Goal: Information Seeking & Learning: Stay updated

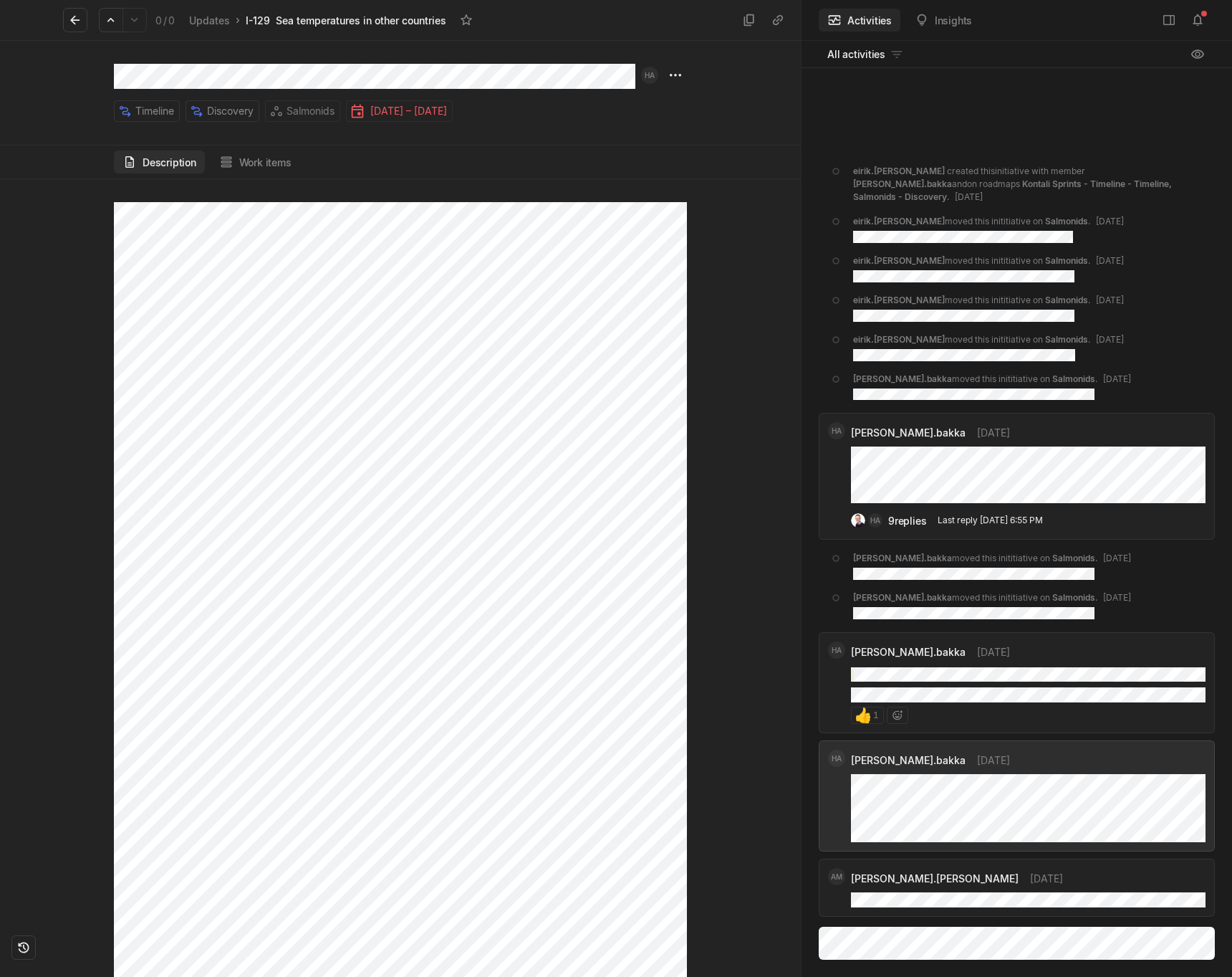
scroll to position [24, 0]
click at [68, 23] on icon at bounding box center [74, 19] width 14 height 14
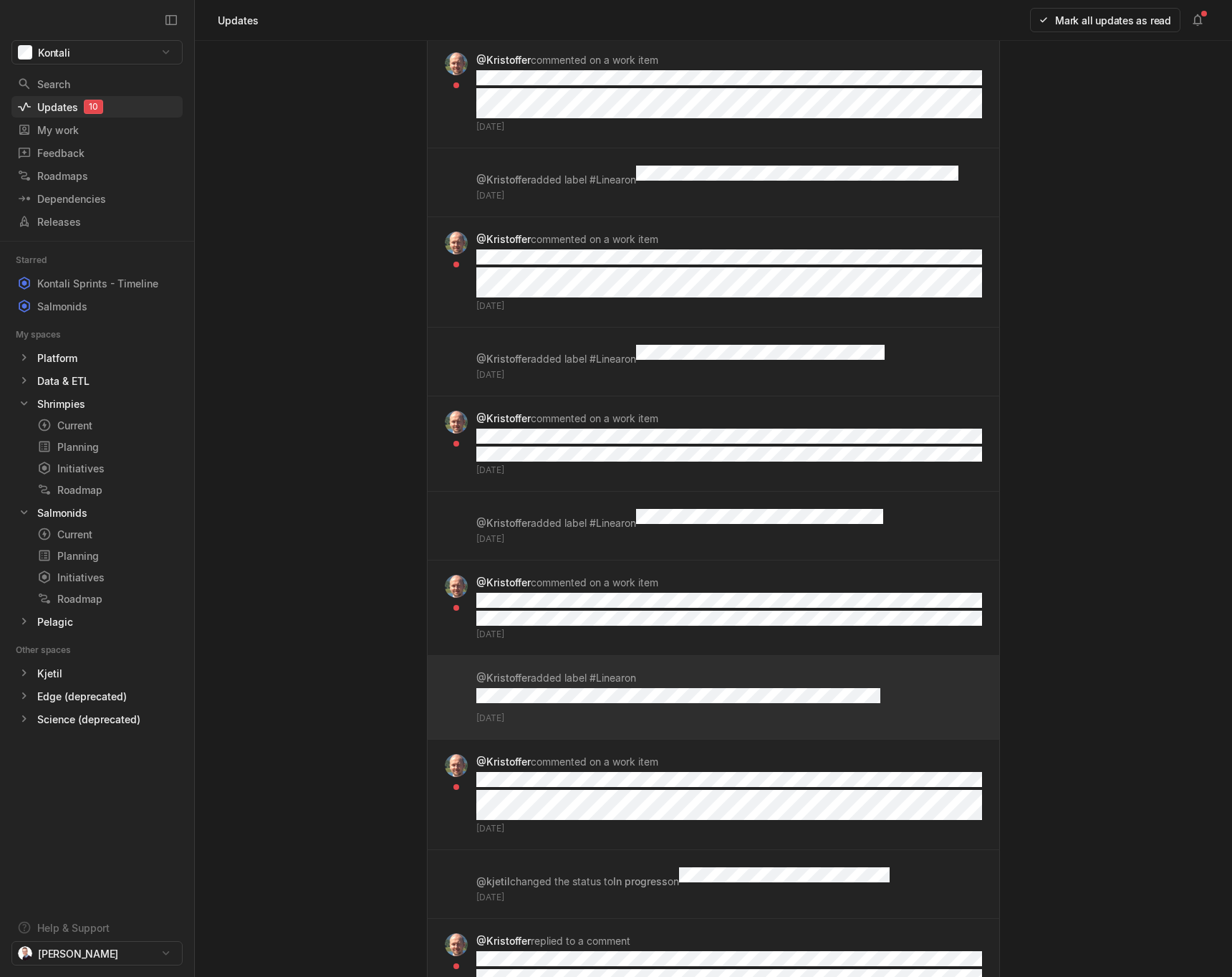
scroll to position [1138, 0]
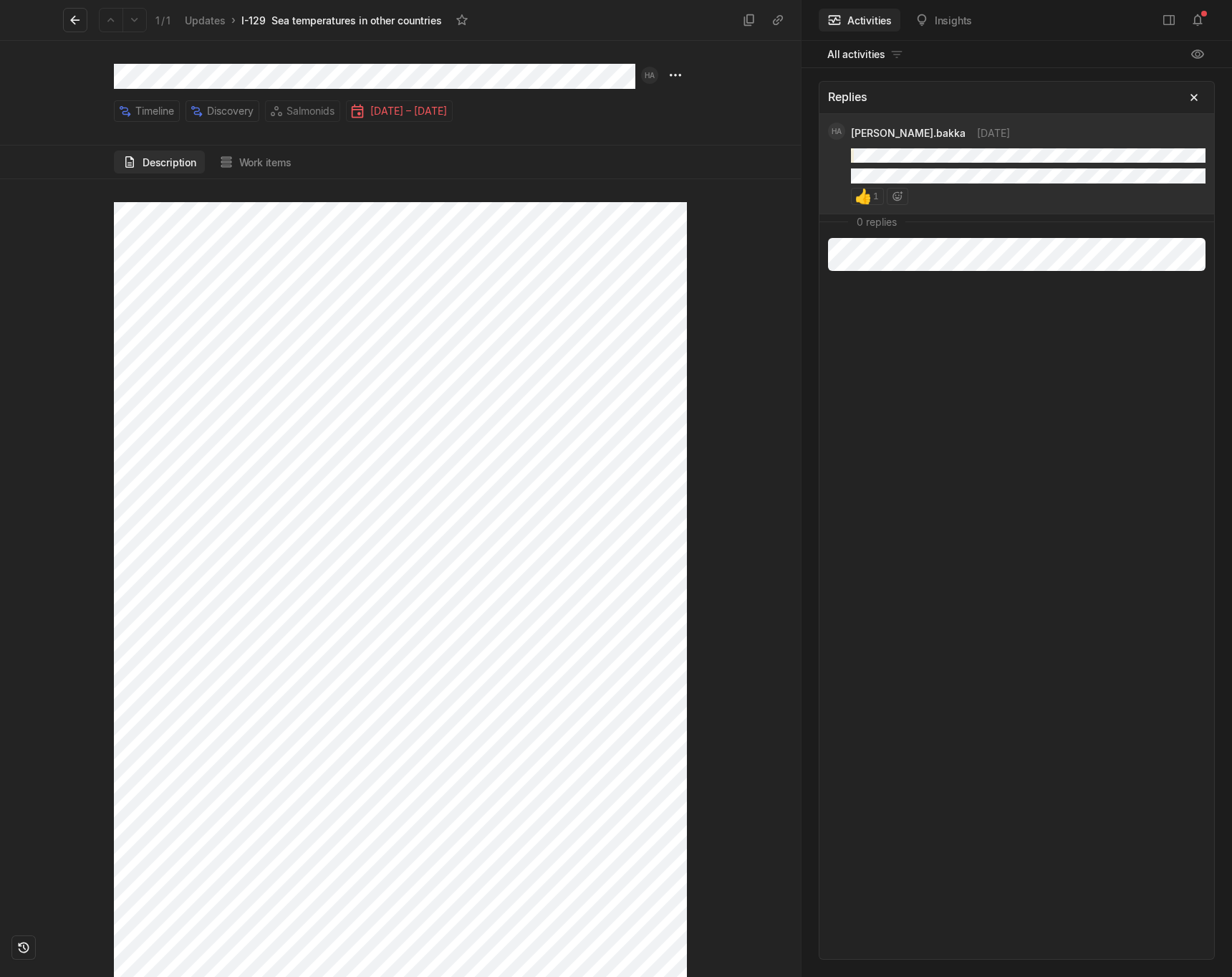
scroll to position [9058, 0]
click at [82, 17] on icon at bounding box center [74, 19] width 14 height 14
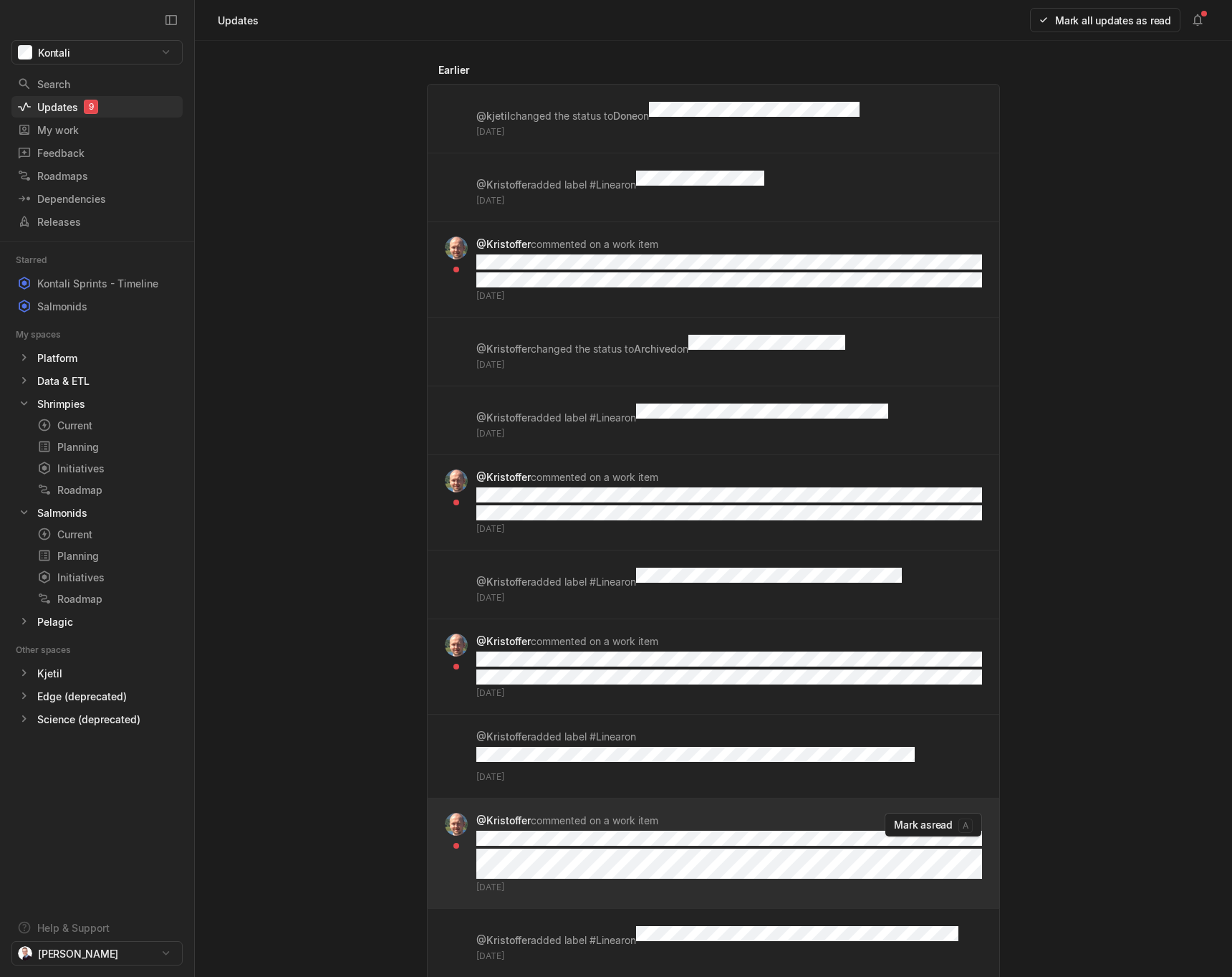
scroll to position [1138, 0]
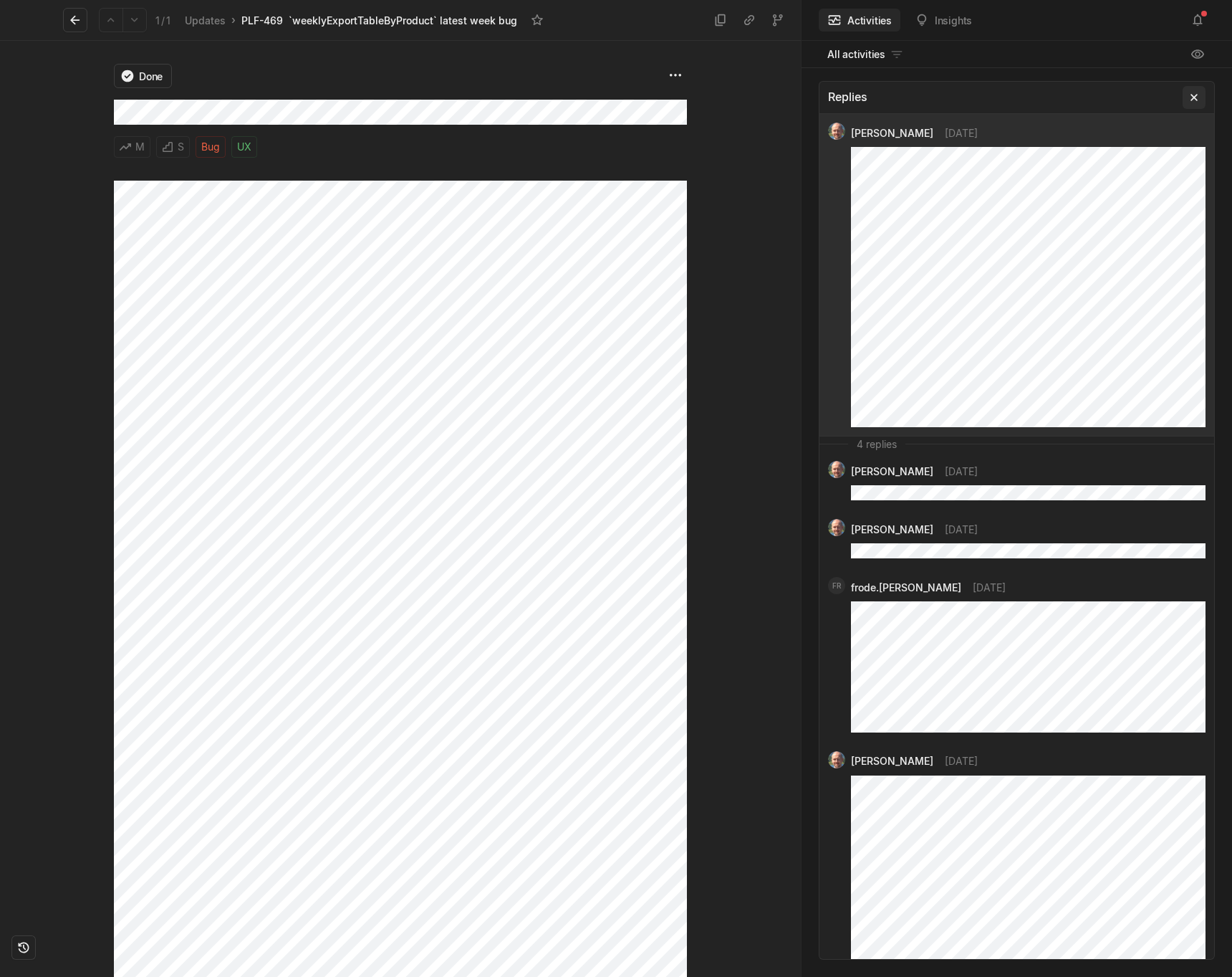
click at [1193, 102] on icon at bounding box center [1194, 97] width 14 height 14
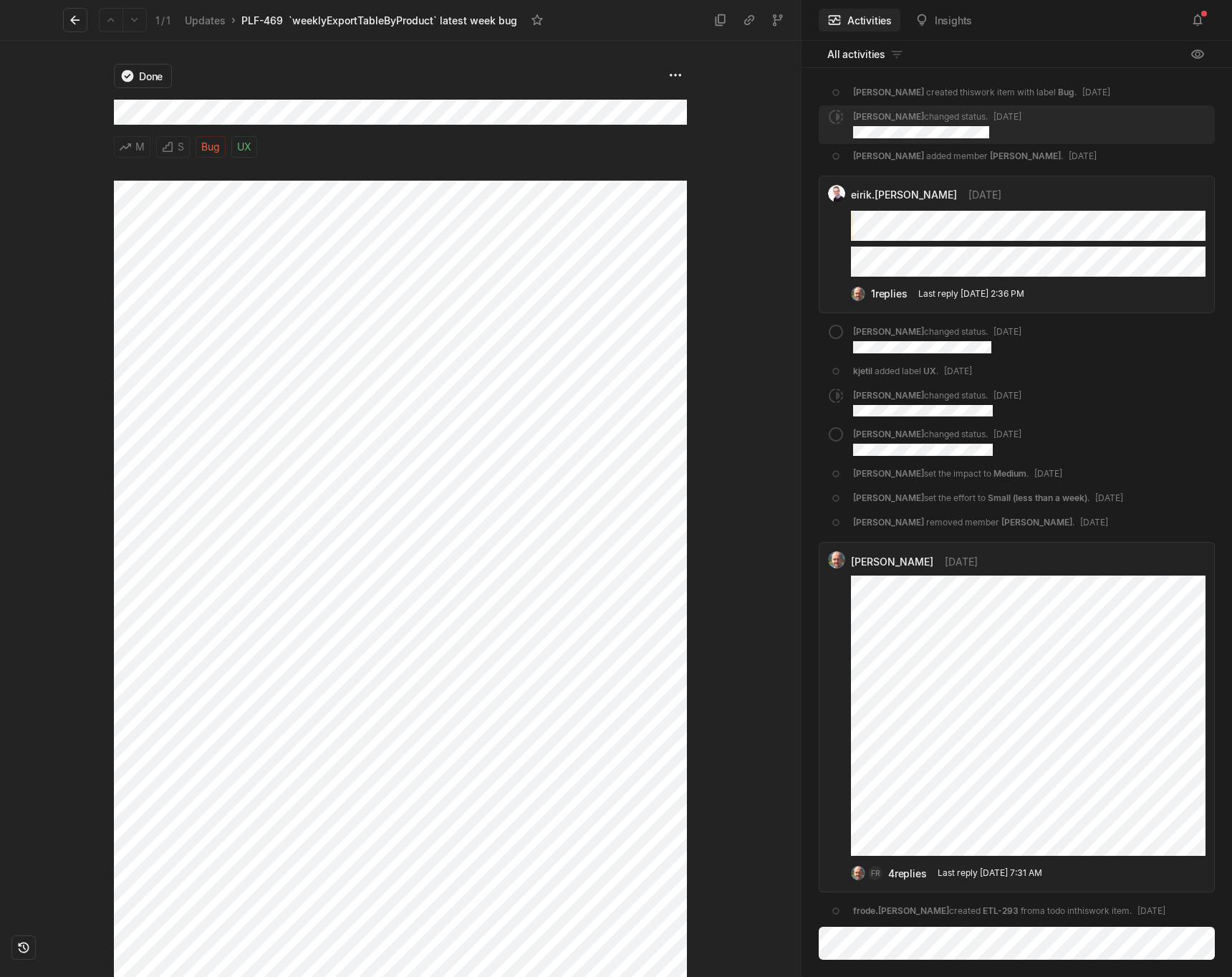
scroll to position [105, 0]
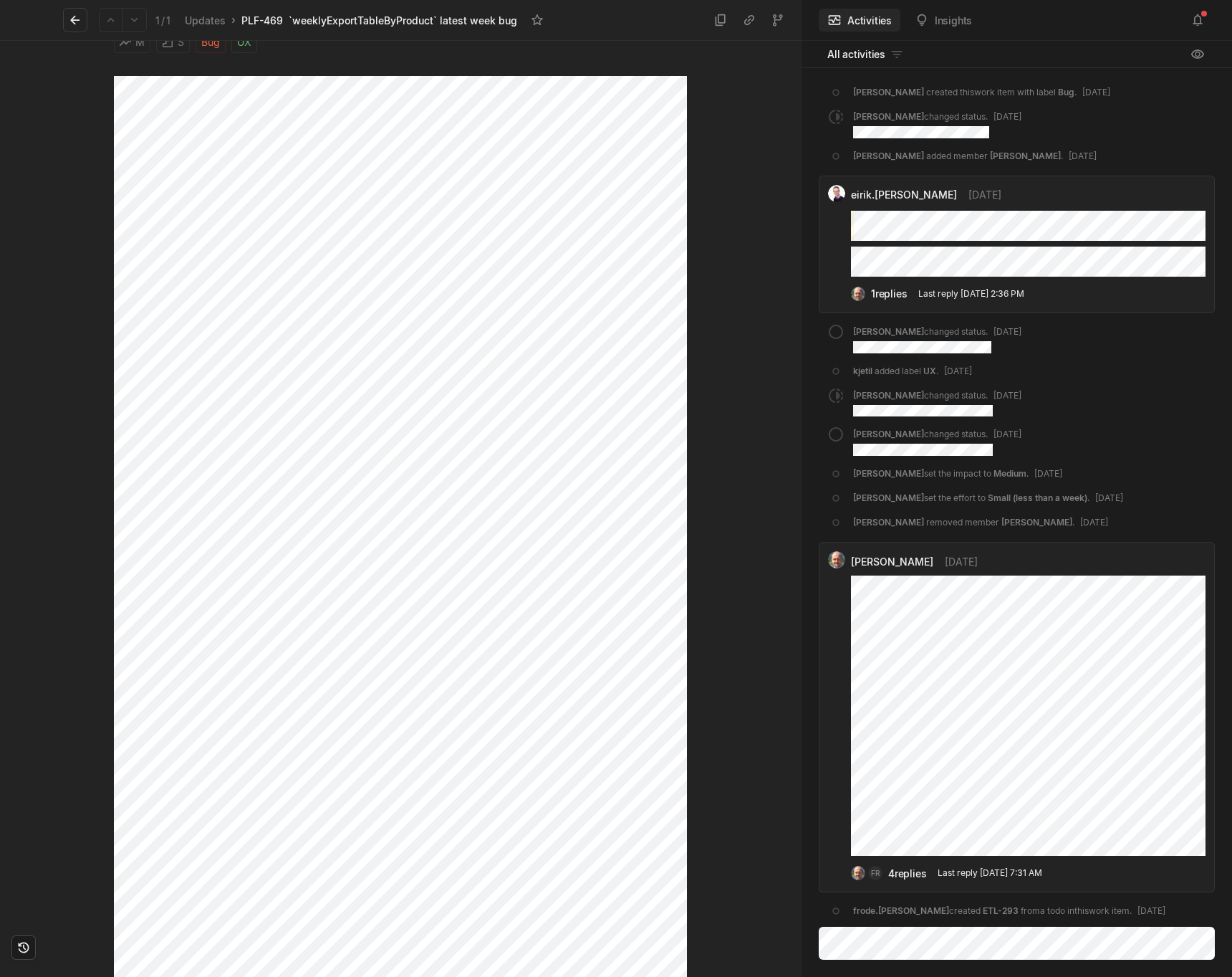
click at [28, 947] on icon at bounding box center [23, 947] width 11 height 11
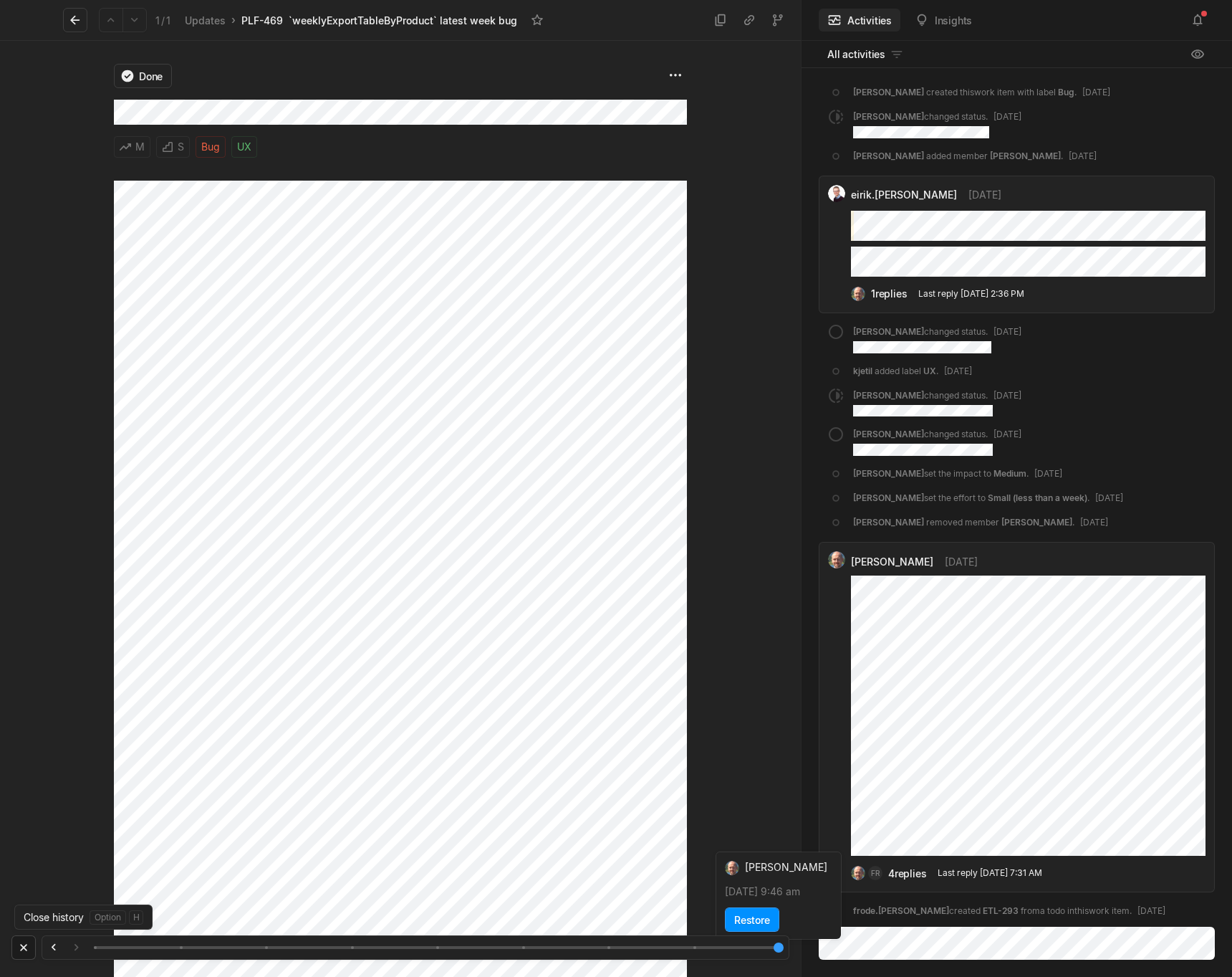
scroll to position [0, 0]
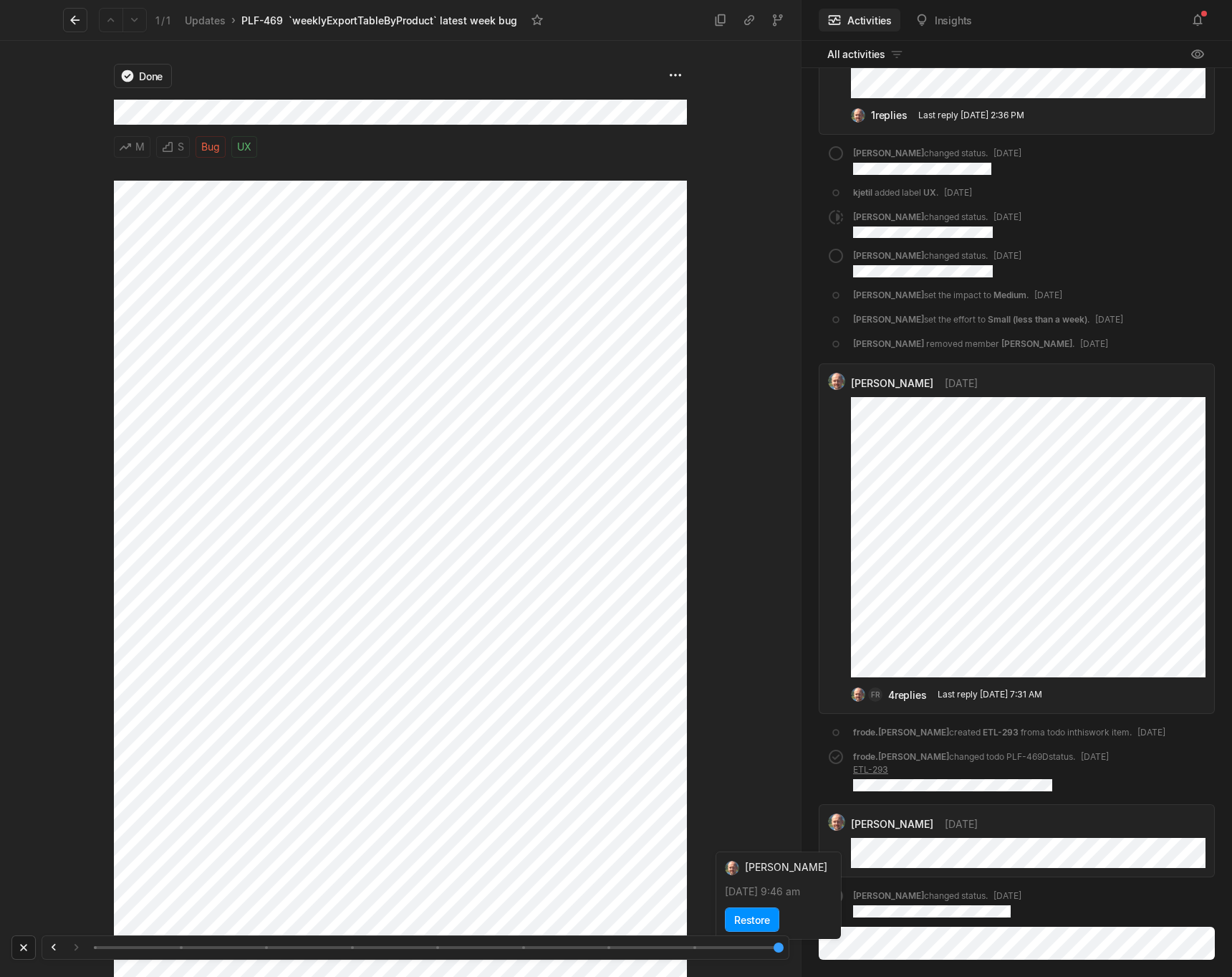
click at [696, 949] on div at bounding box center [436, 947] width 685 height 10
click at [609, 952] on div at bounding box center [416, 947] width 748 height 24
click at [608, 947] on div at bounding box center [436, 947] width 685 height 10
click at [777, 947] on div at bounding box center [436, 947] width 685 height 10
click at [708, 787] on div at bounding box center [744, 509] width 114 height 936
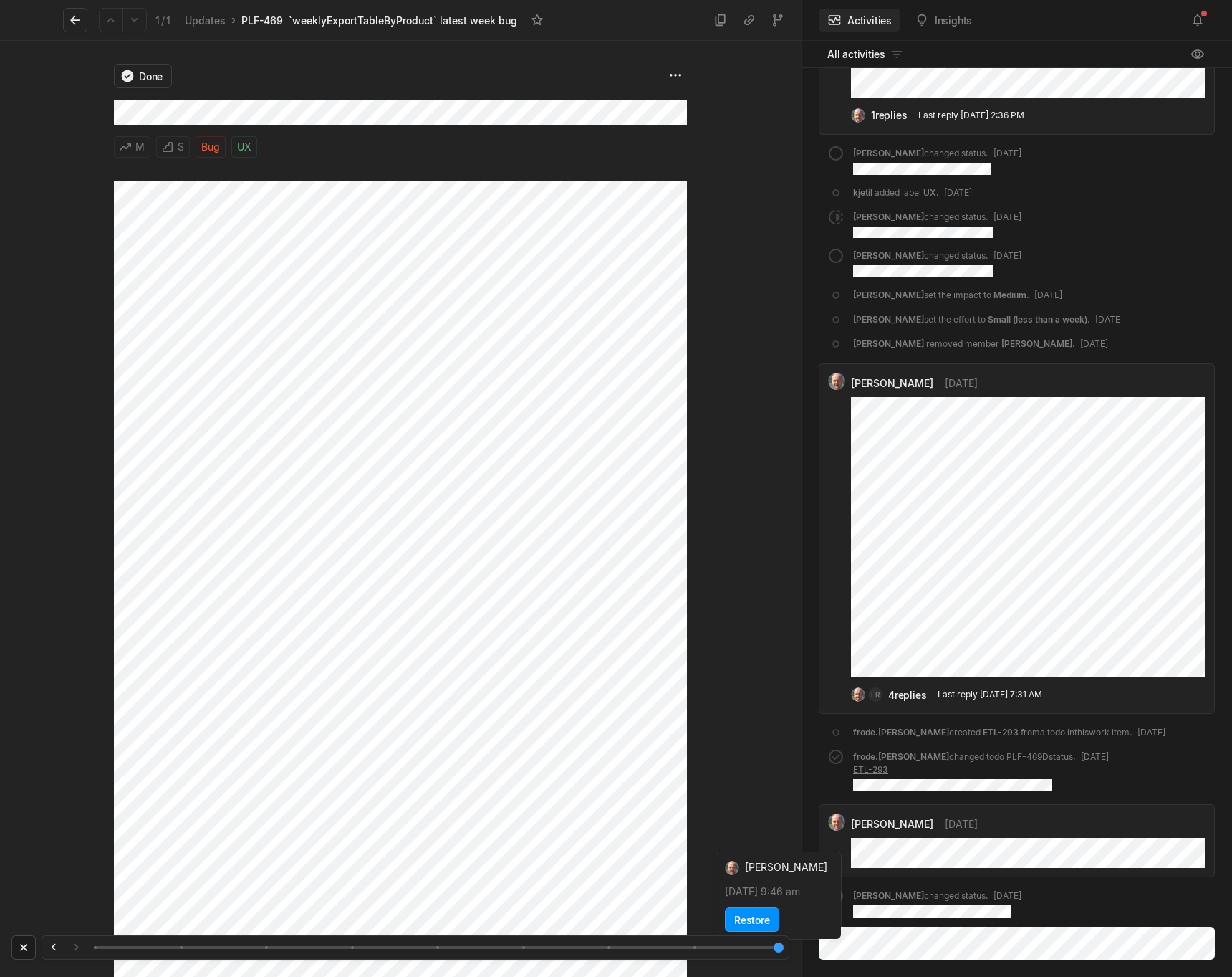
click at [24, 949] on icon at bounding box center [23, 947] width 7 height 7
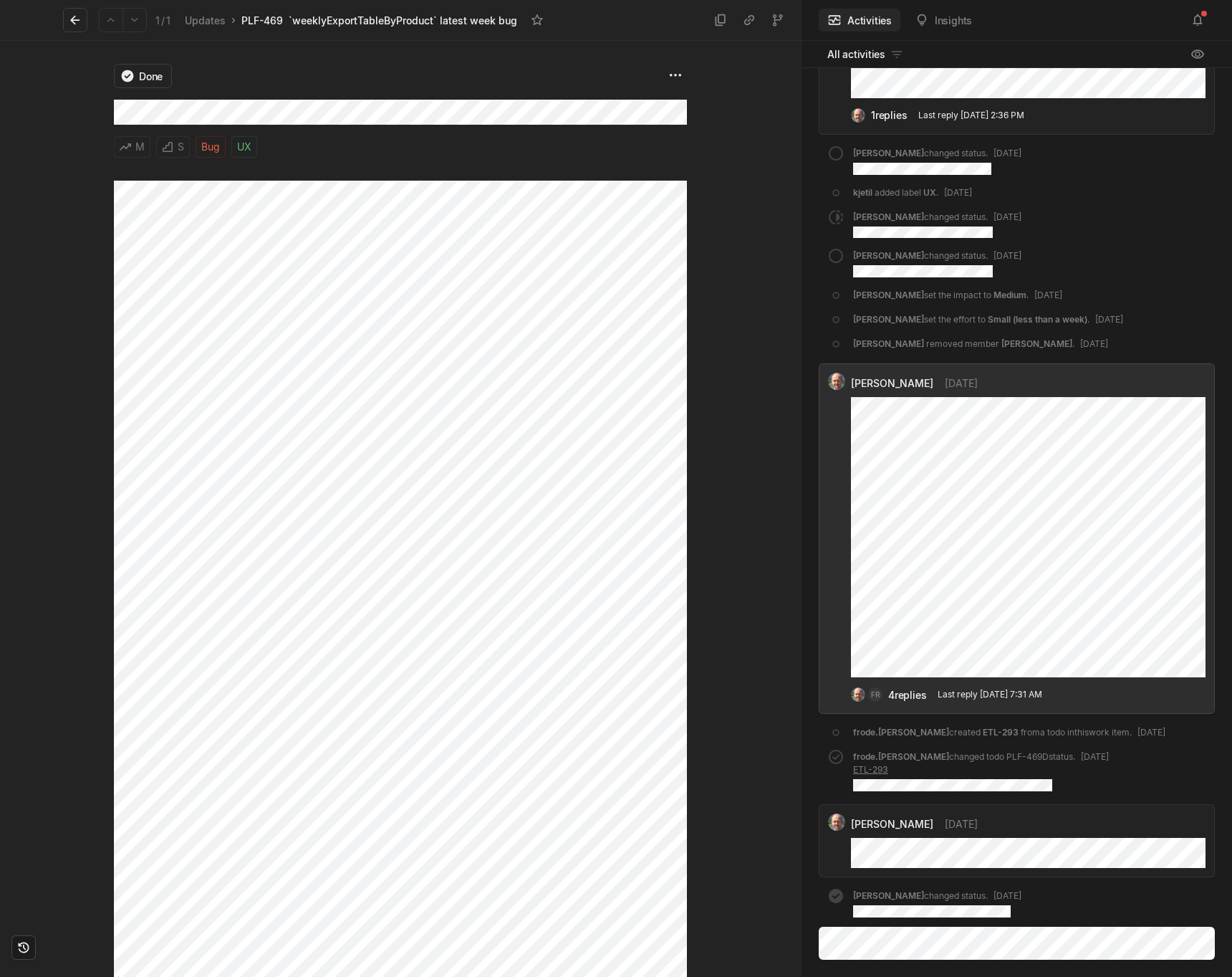
scroll to position [105, 0]
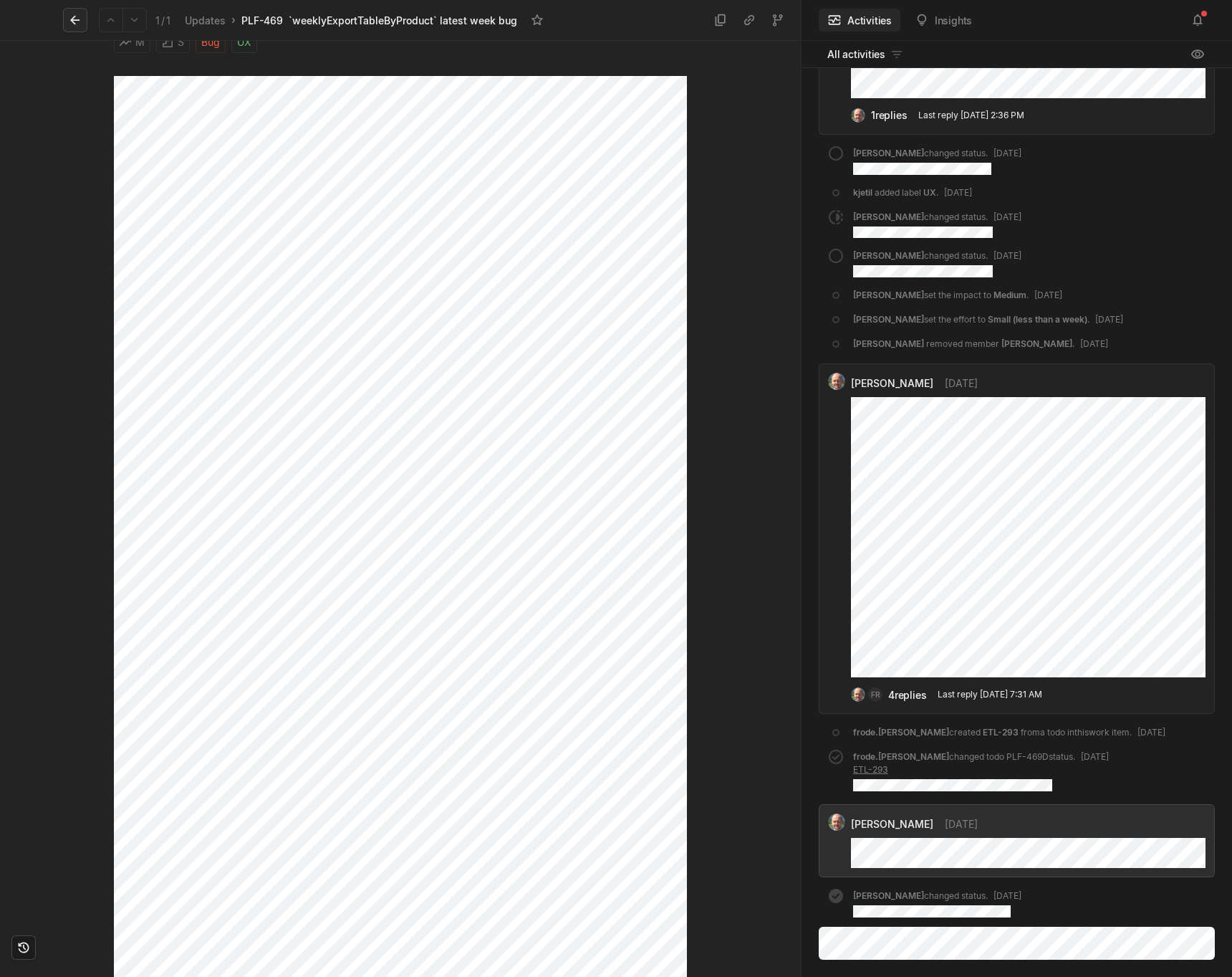
click at [76, 26] on icon at bounding box center [74, 19] width 14 height 14
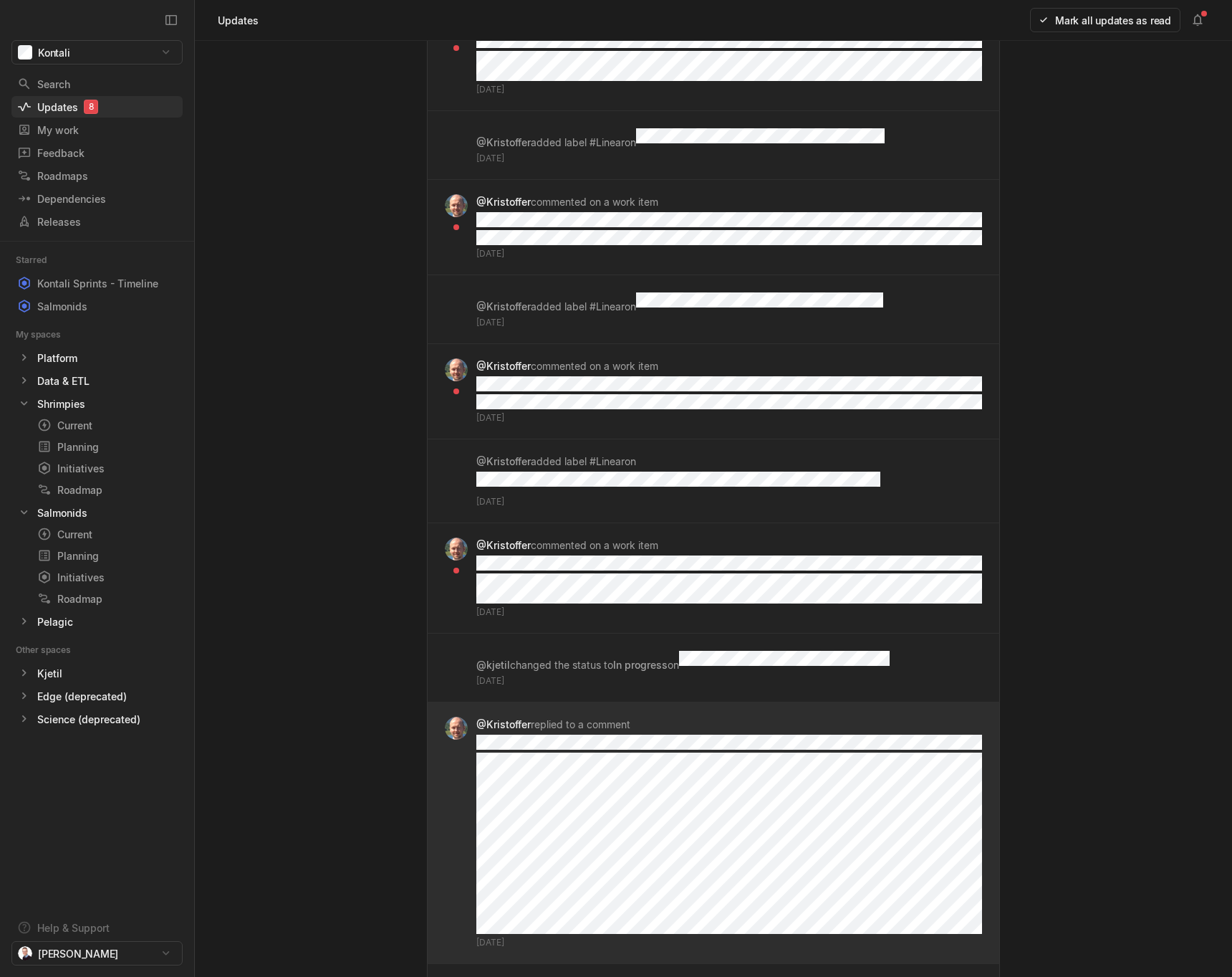
scroll to position [1015, 0]
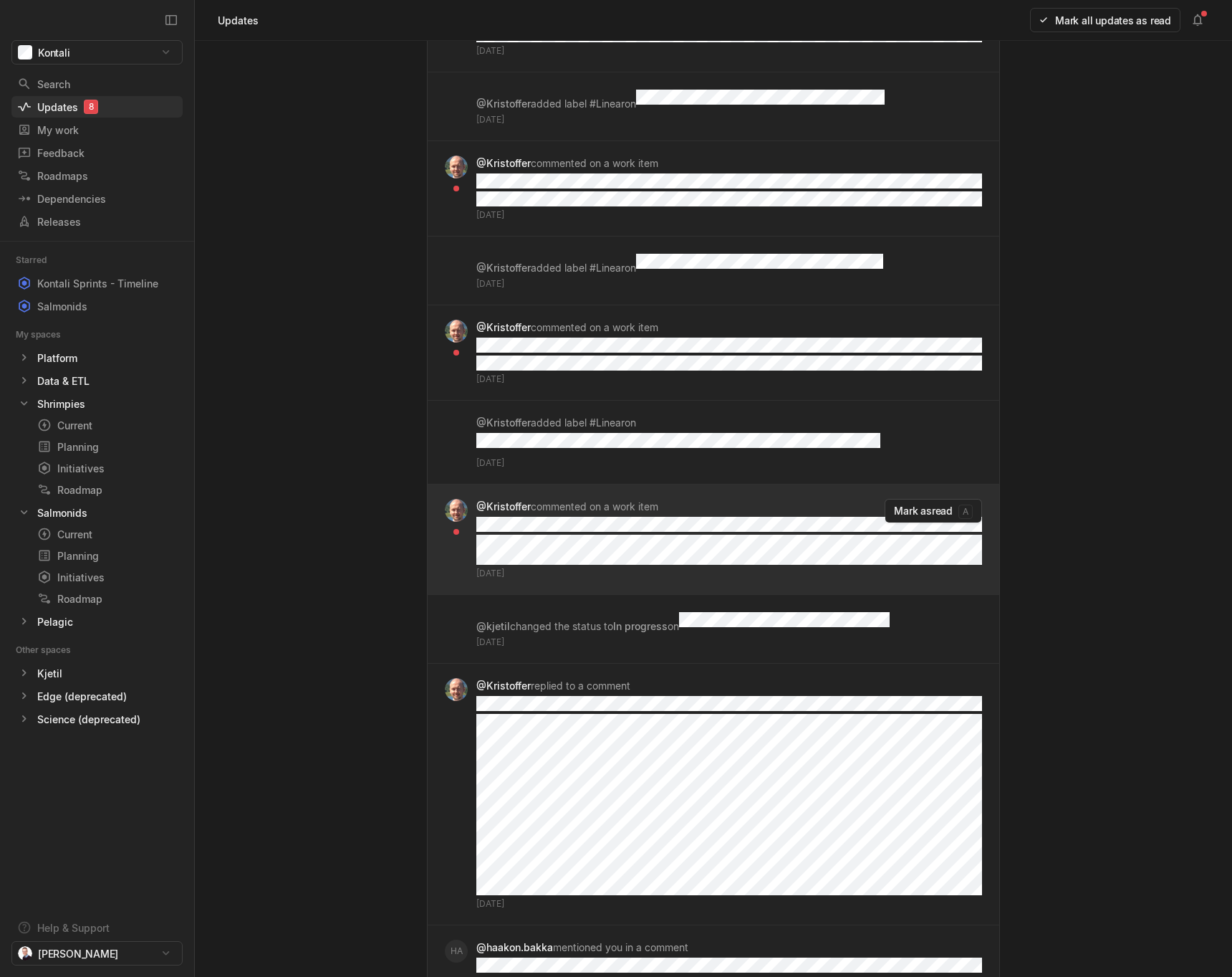
click at [792, 499] on div "@[PERSON_NAME] commented on a work item [DATE]" at bounding box center [729, 539] width 506 height 81
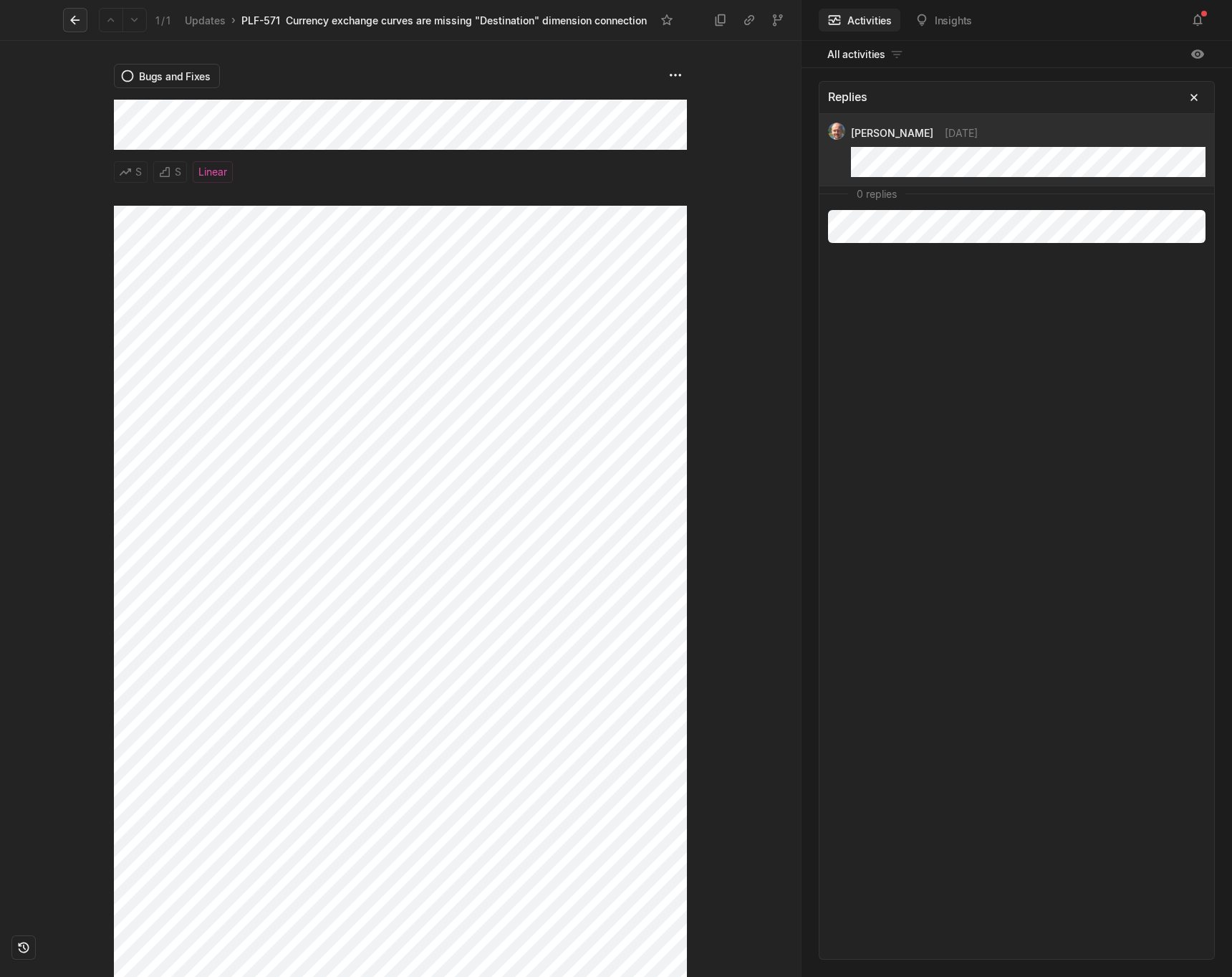
click at [68, 25] on icon at bounding box center [74, 19] width 14 height 14
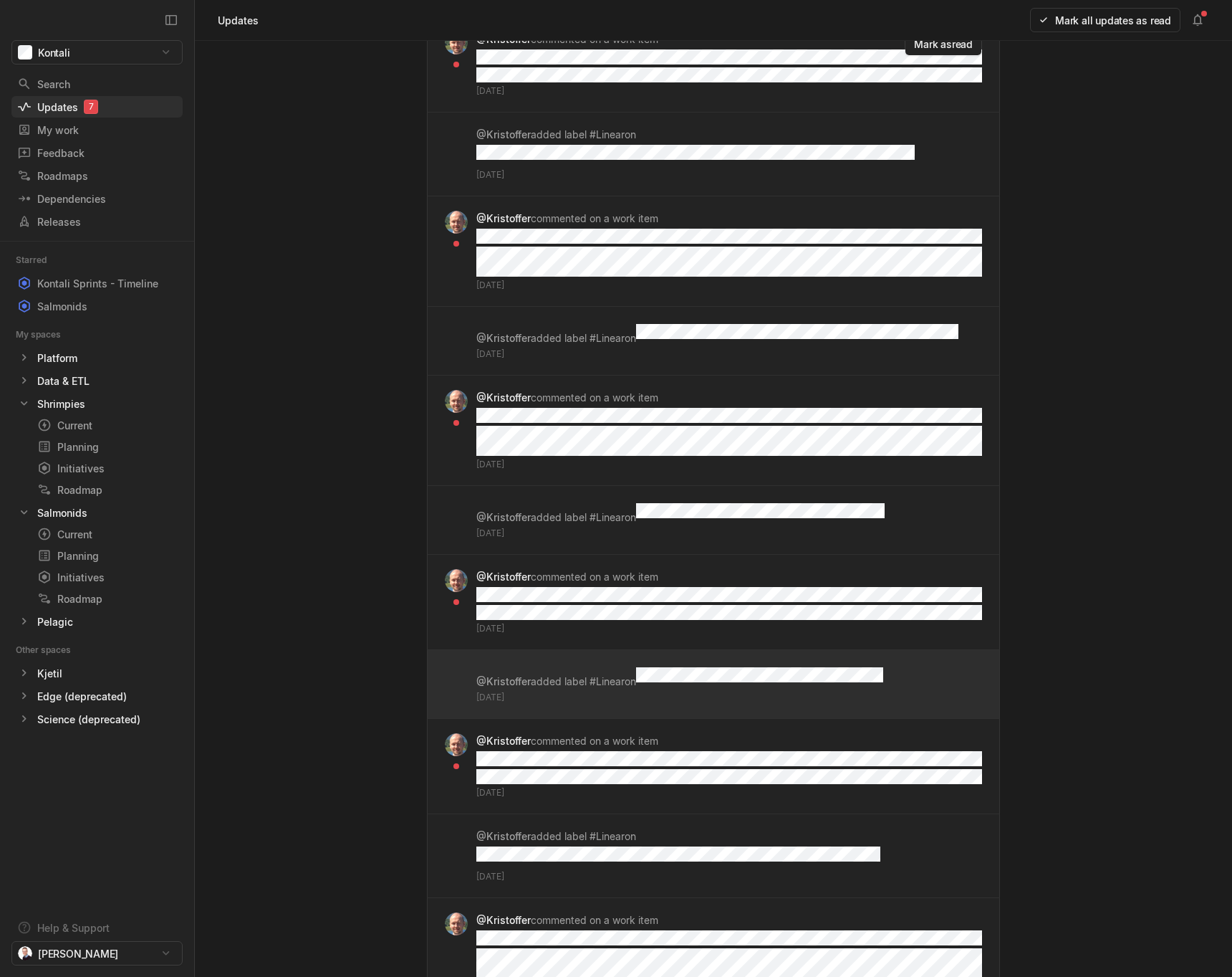
scroll to position [719, 0]
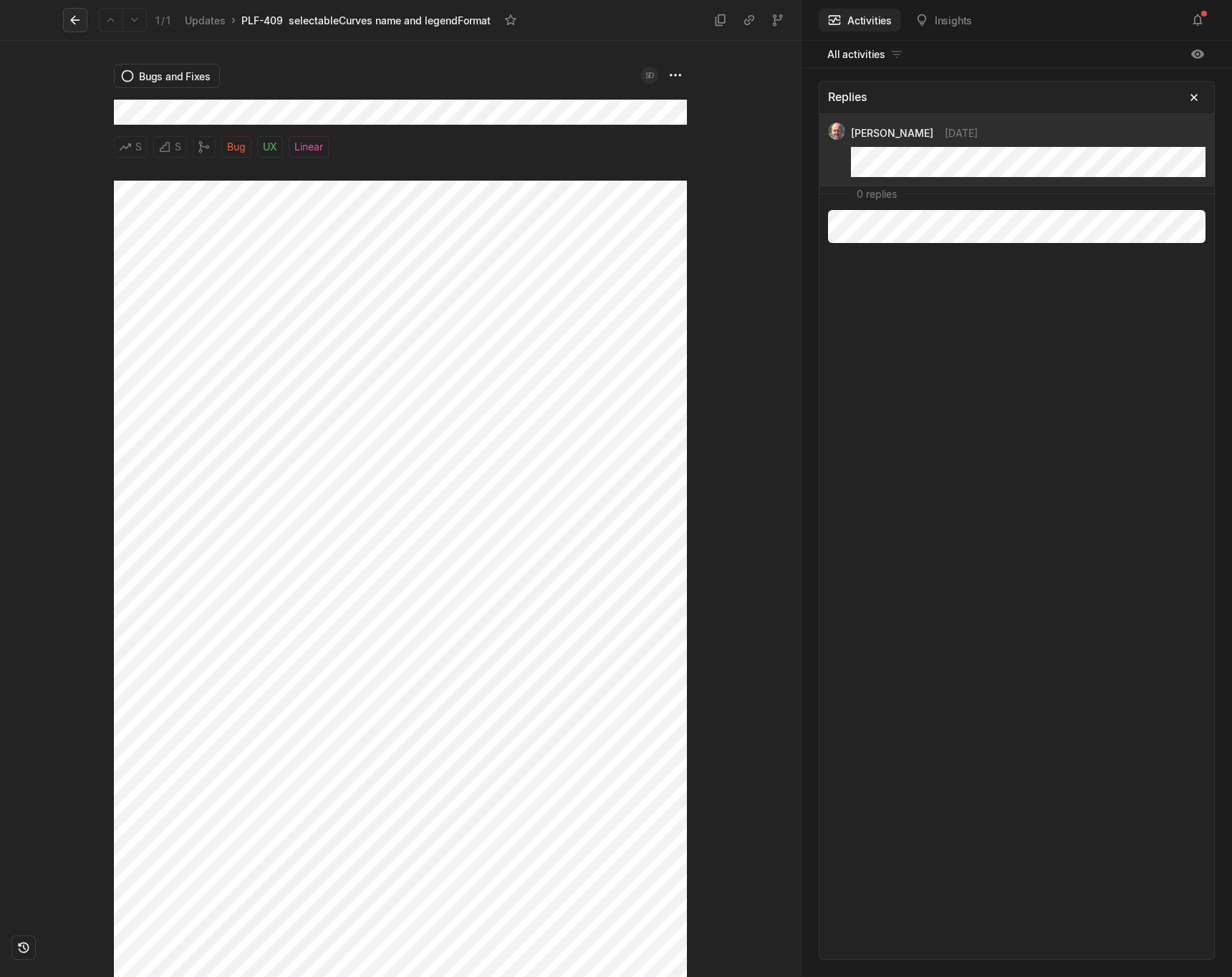
click at [75, 24] on icon at bounding box center [74, 19] width 14 height 14
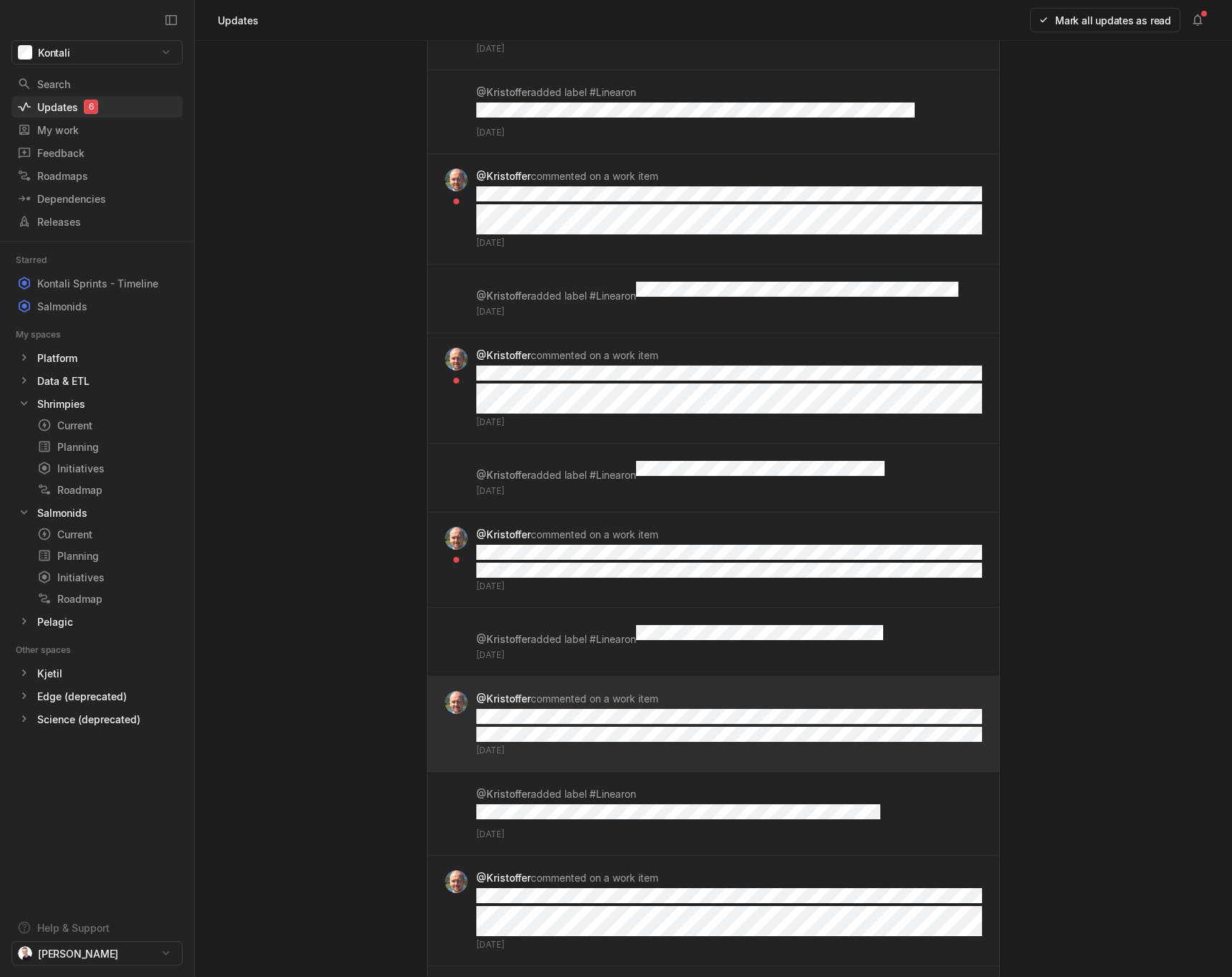
scroll to position [761, 0]
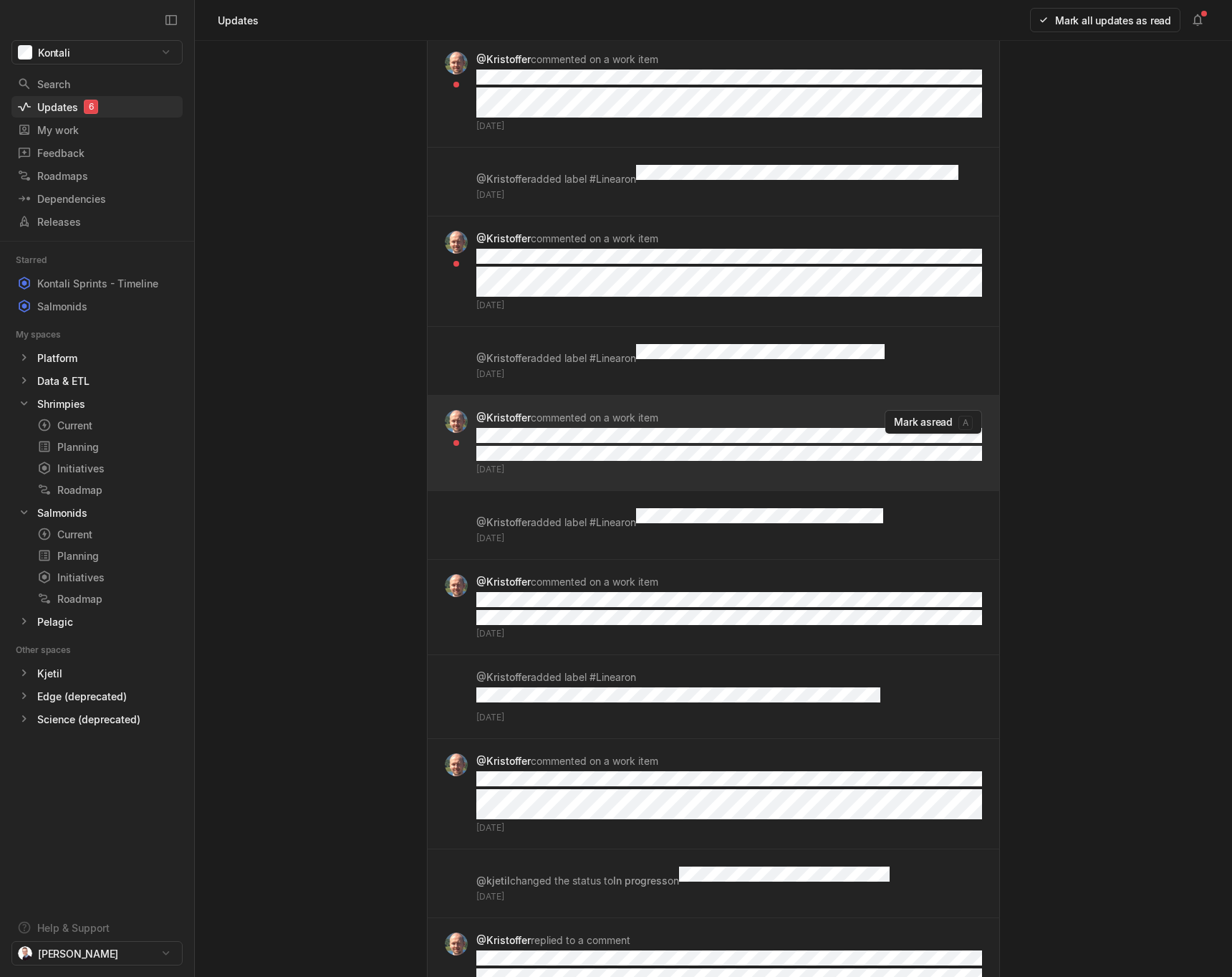
click at [734, 410] on div "@[PERSON_NAME] commented on a work item [DATE]" at bounding box center [729, 442] width 506 height 66
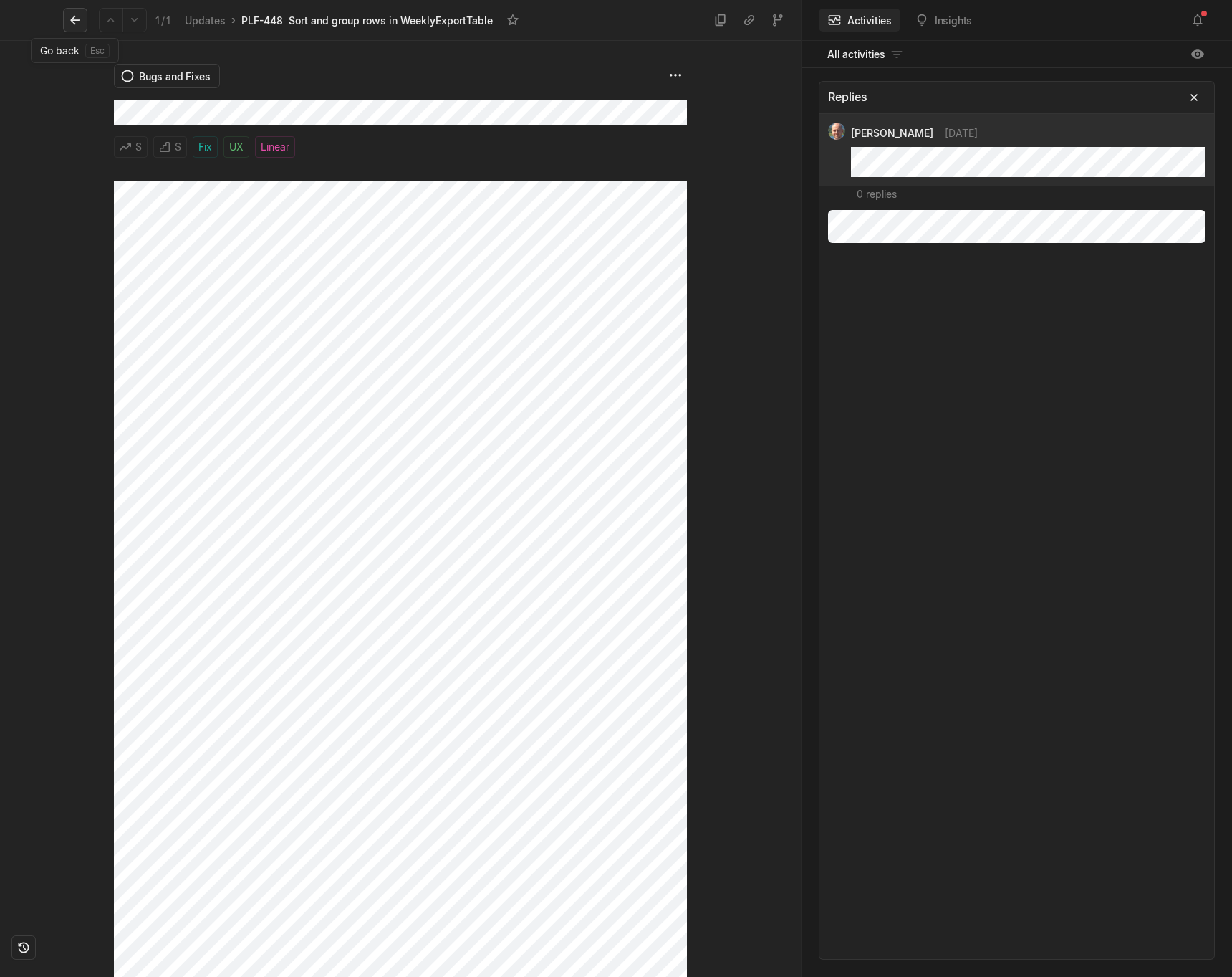
click at [68, 17] on icon at bounding box center [74, 19] width 14 height 14
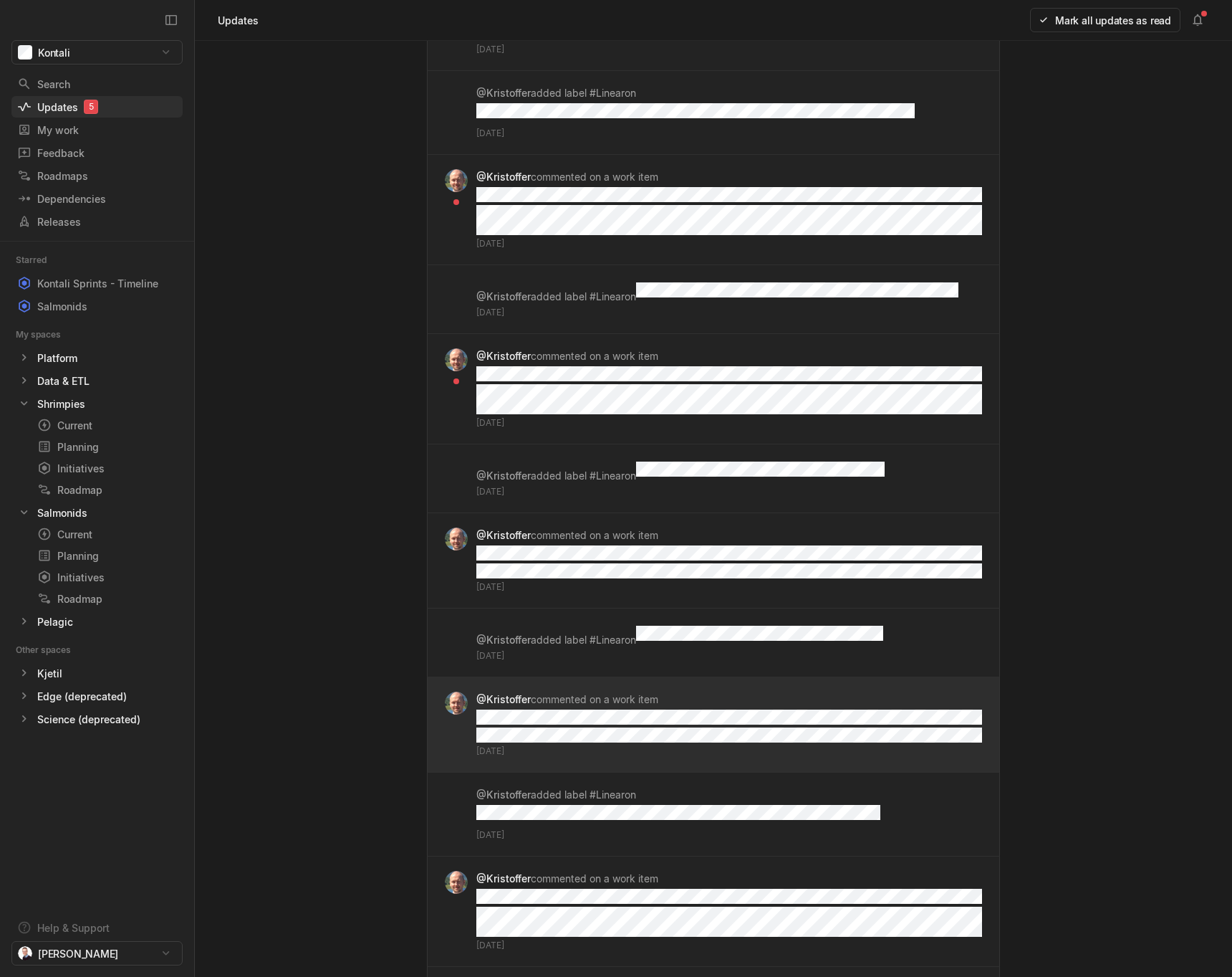
scroll to position [517, 0]
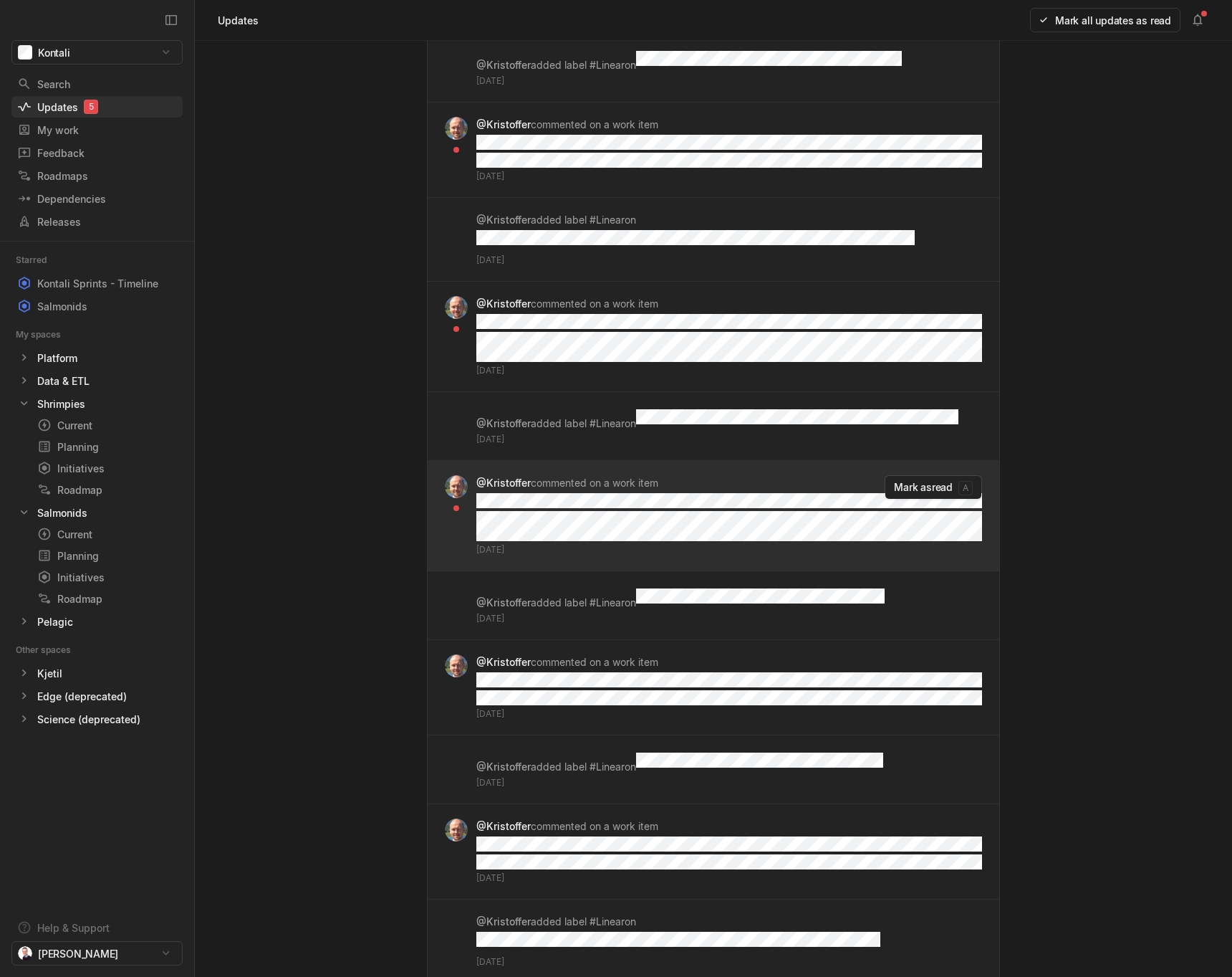
click at [787, 475] on div "@[PERSON_NAME] commented on a work item [DATE]" at bounding box center [729, 515] width 506 height 81
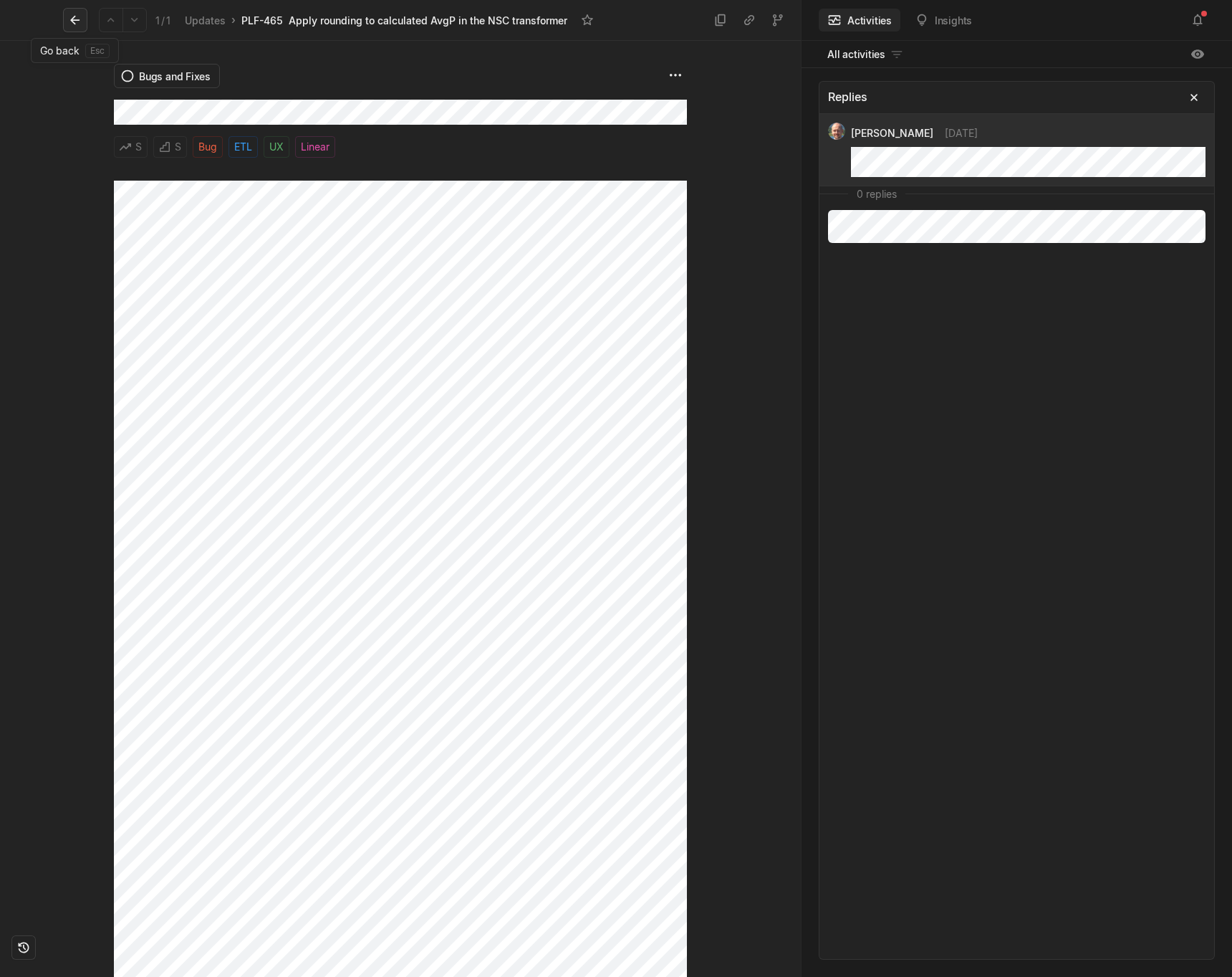
click at [78, 19] on icon at bounding box center [74, 20] width 9 height 9
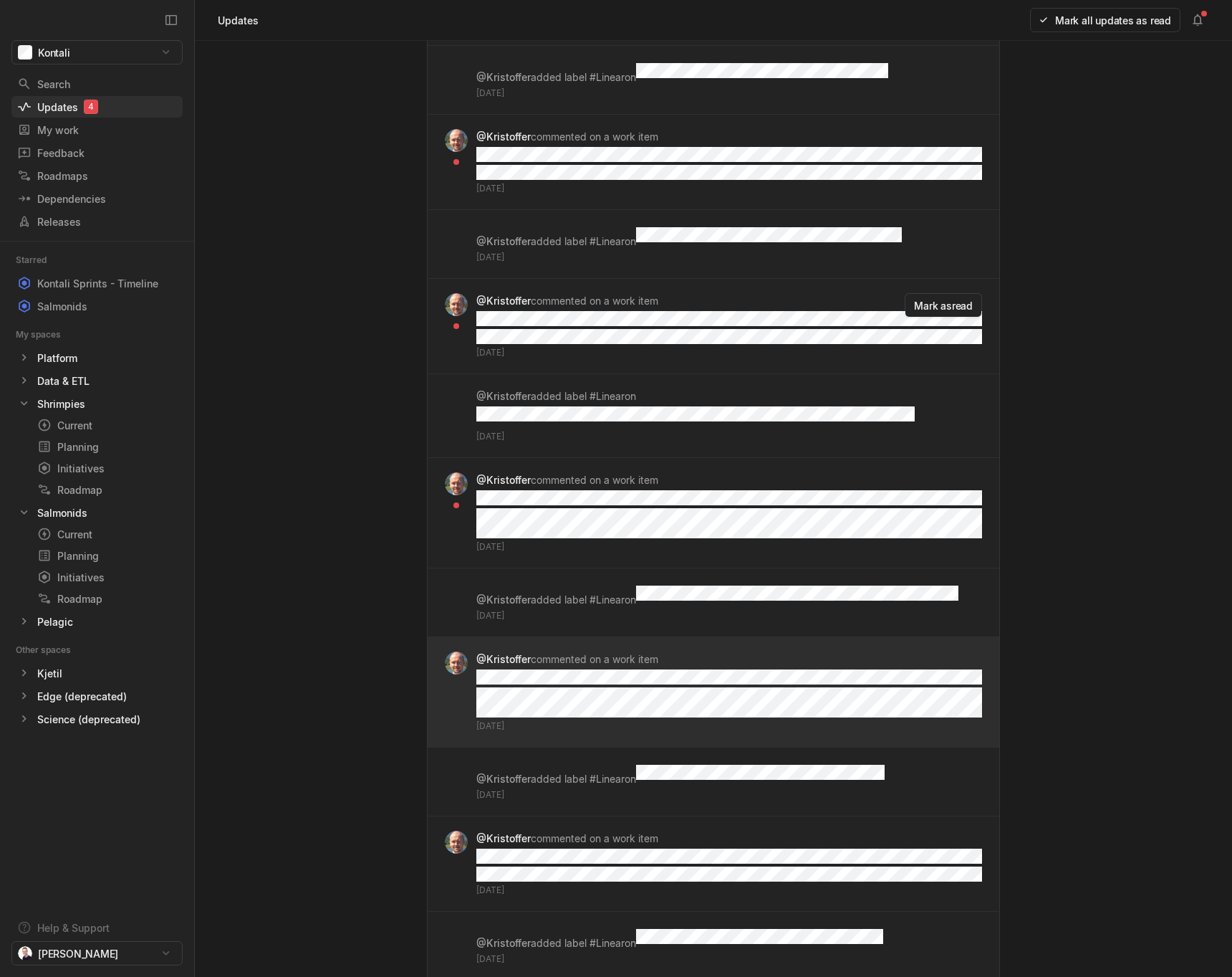
scroll to position [340, 0]
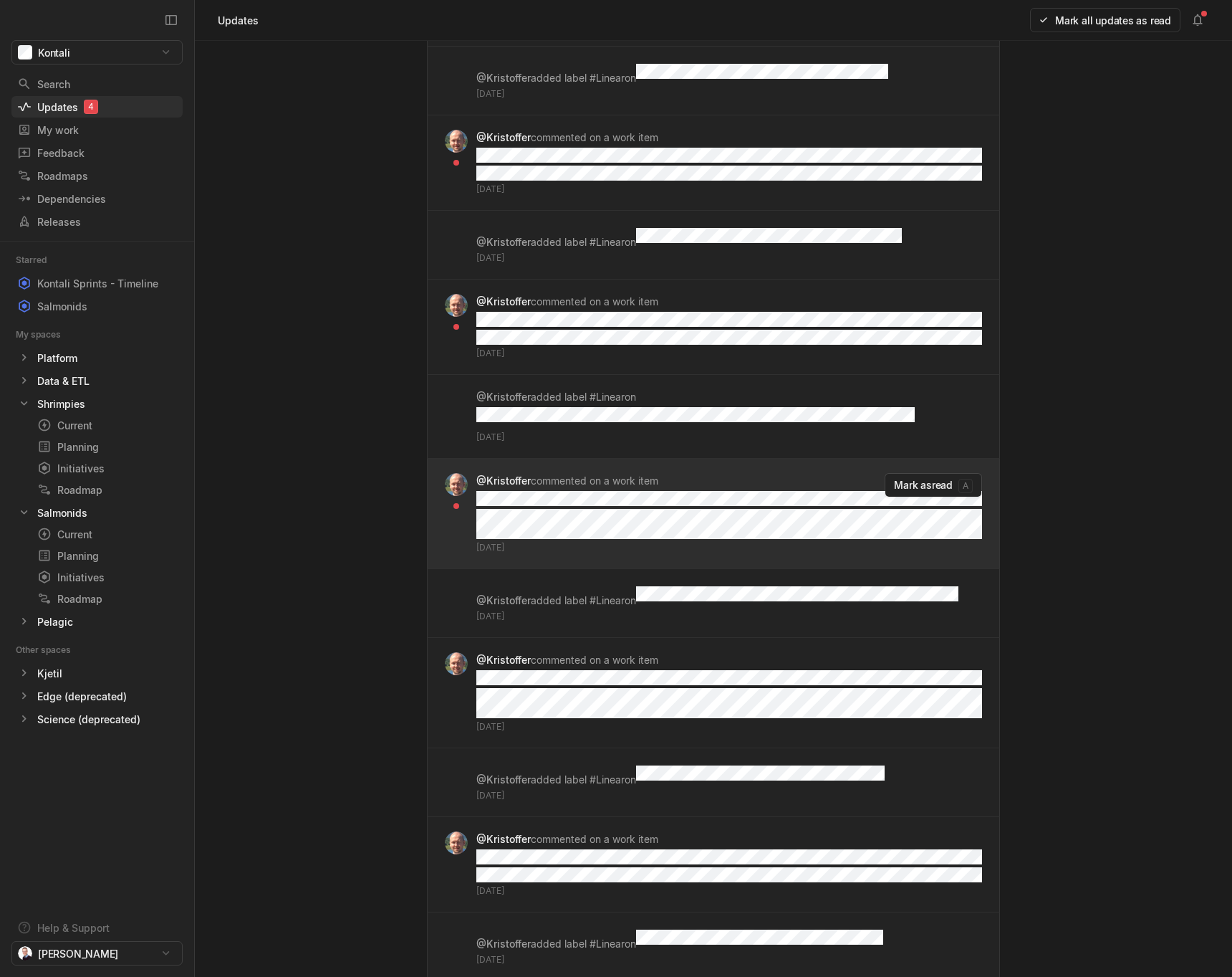
click at [708, 473] on div "@[PERSON_NAME] commented on a work item [DATE]" at bounding box center [729, 513] width 506 height 81
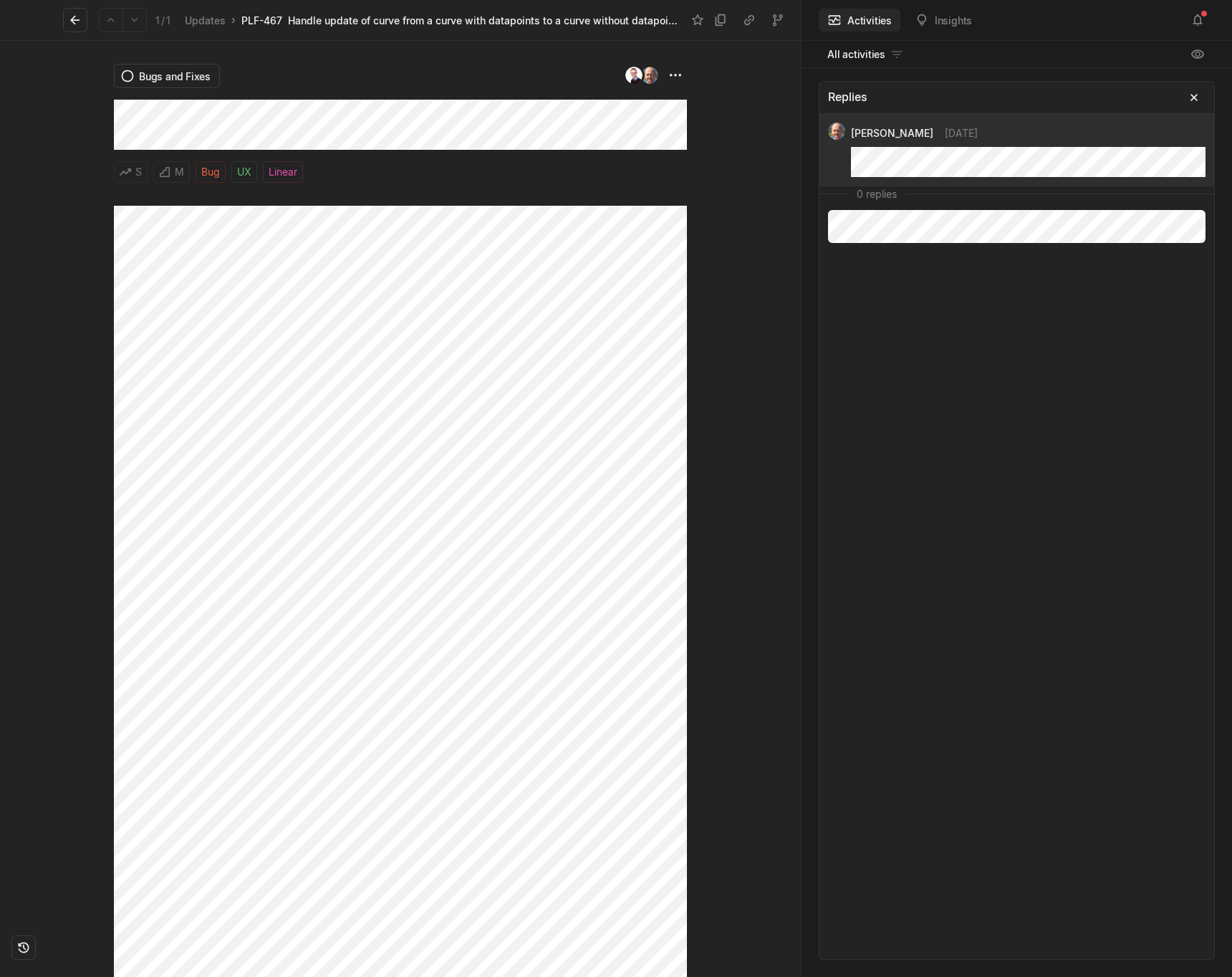
scroll to position [1, 0]
click at [74, 26] on icon at bounding box center [74, 19] width 14 height 14
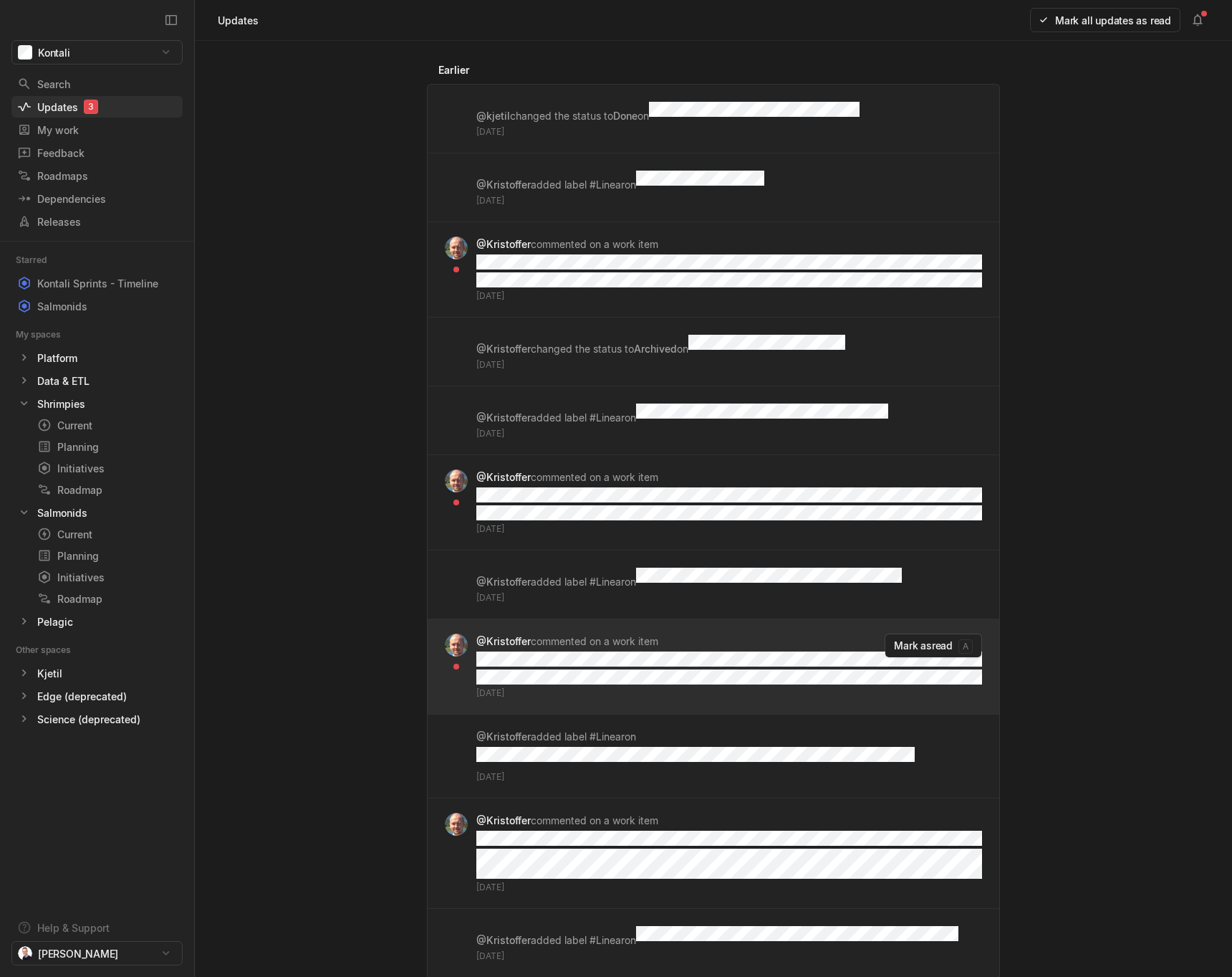
click at [807, 633] on div "@[PERSON_NAME] commented on a work item [DATE]" at bounding box center [729, 666] width 506 height 66
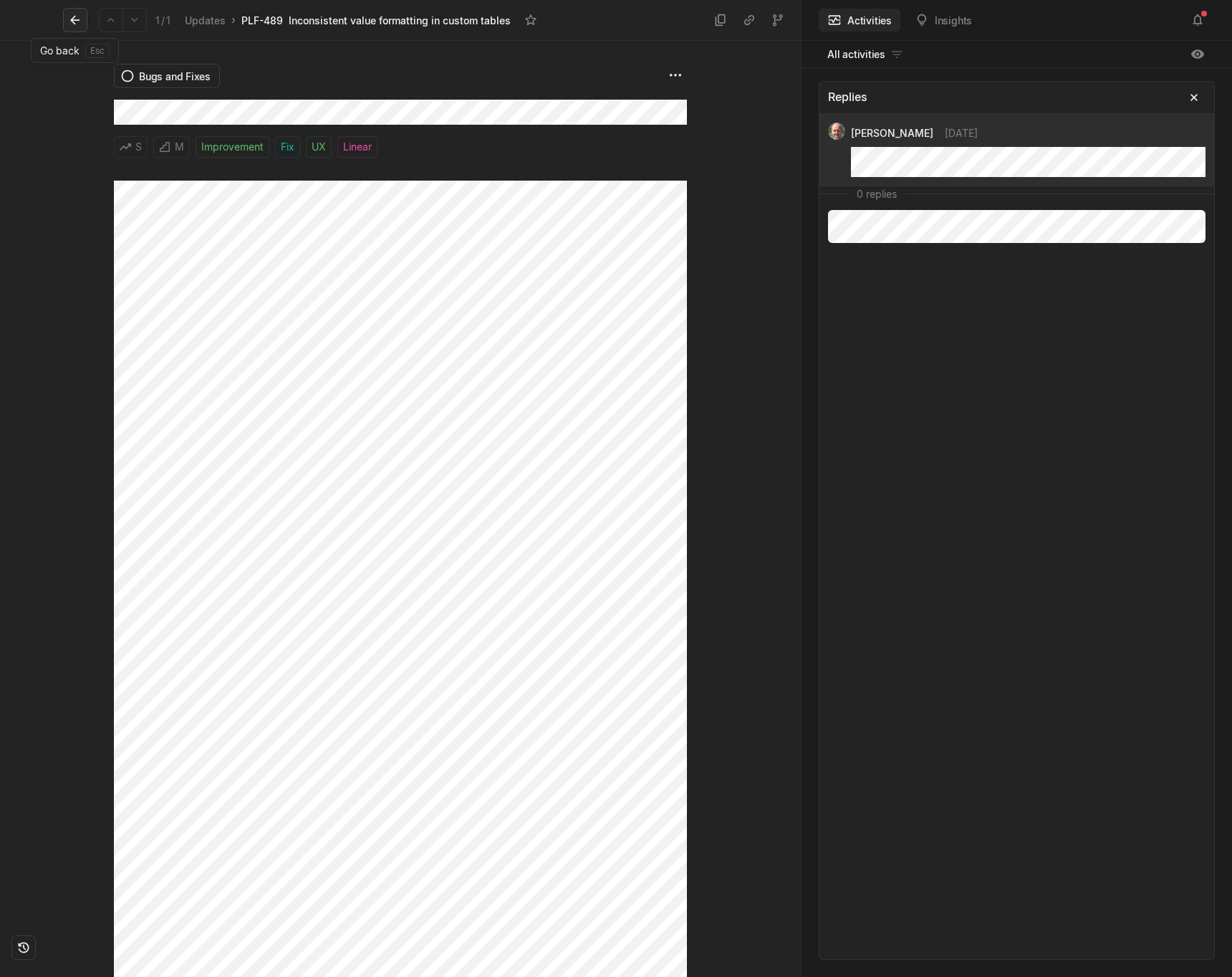
click at [79, 21] on icon at bounding box center [74, 19] width 14 height 14
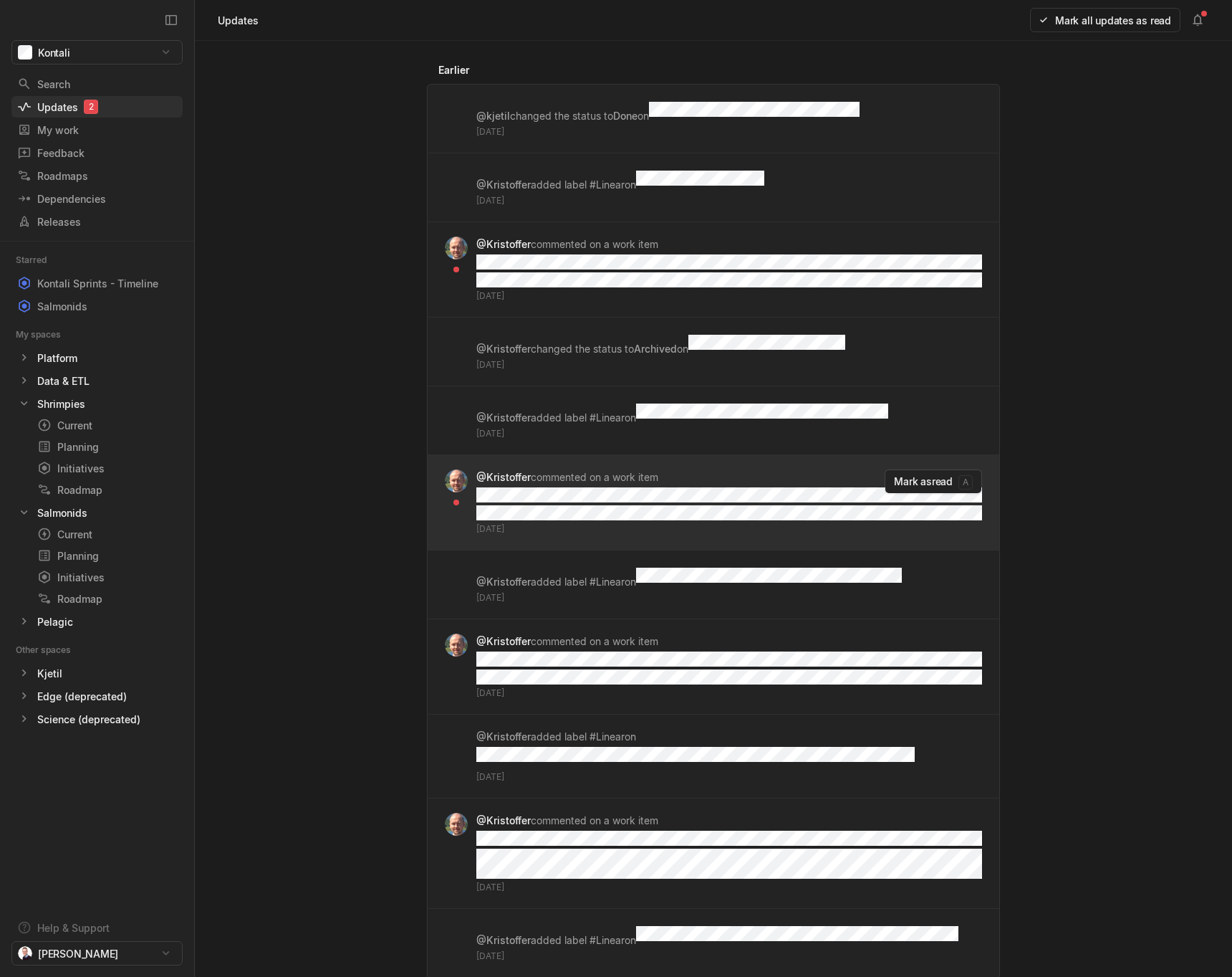
click at [733, 472] on div "@[PERSON_NAME] commented on a work item [DATE]" at bounding box center [729, 502] width 506 height 66
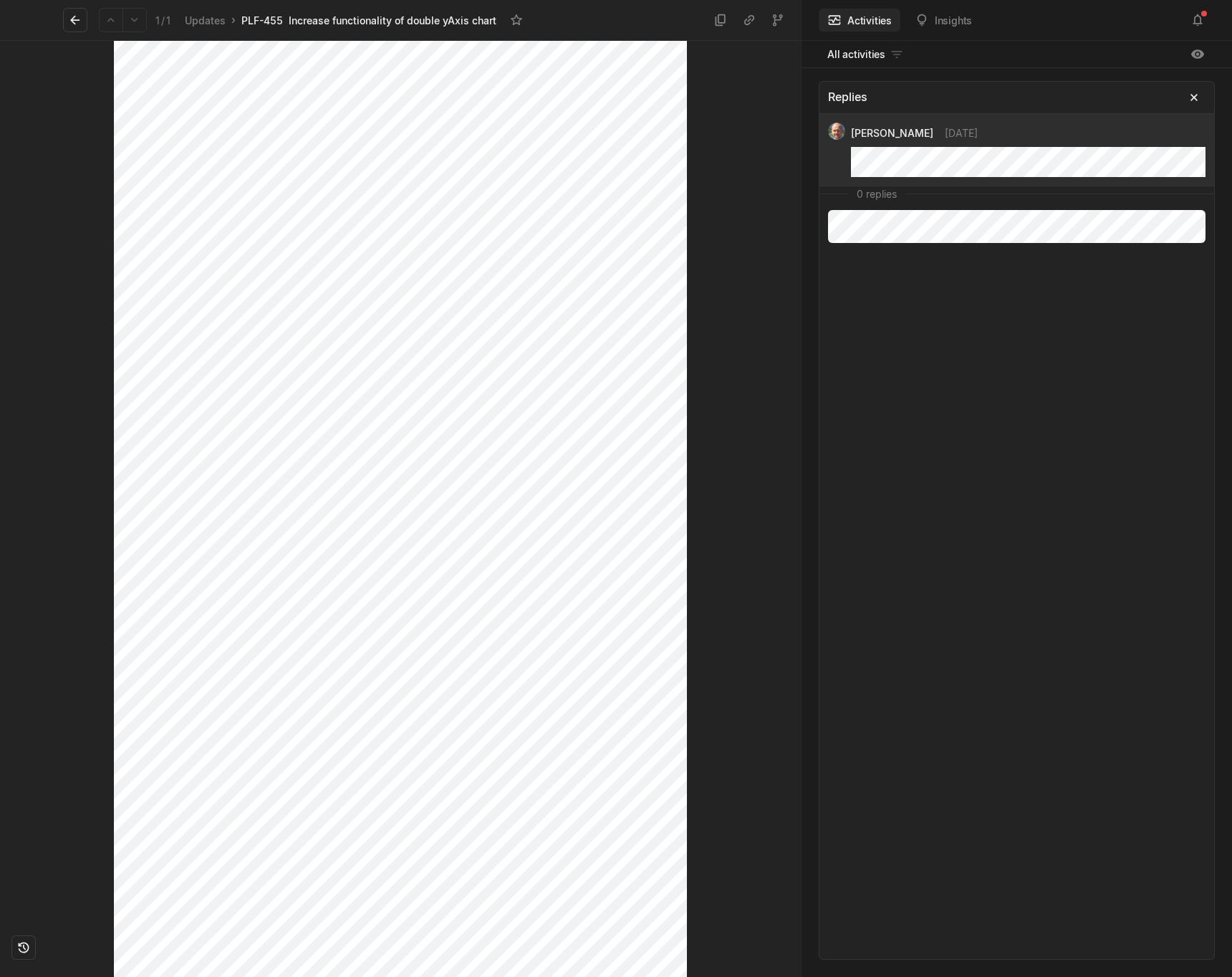
scroll to position [1886, 0]
click at [73, 23] on icon at bounding box center [74, 19] width 14 height 14
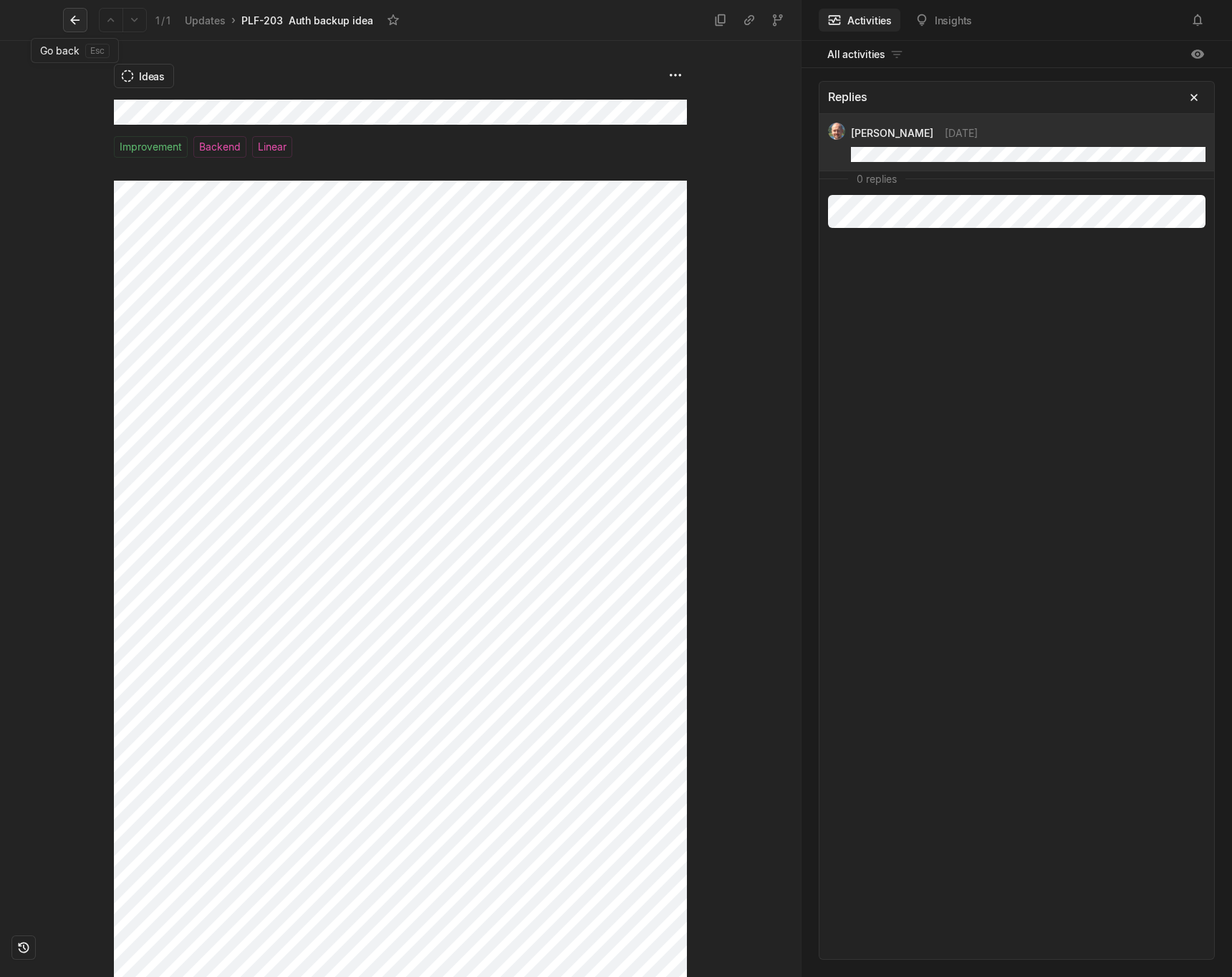
click at [76, 20] on icon at bounding box center [74, 20] width 9 height 9
